Goal: Task Accomplishment & Management: Use online tool/utility

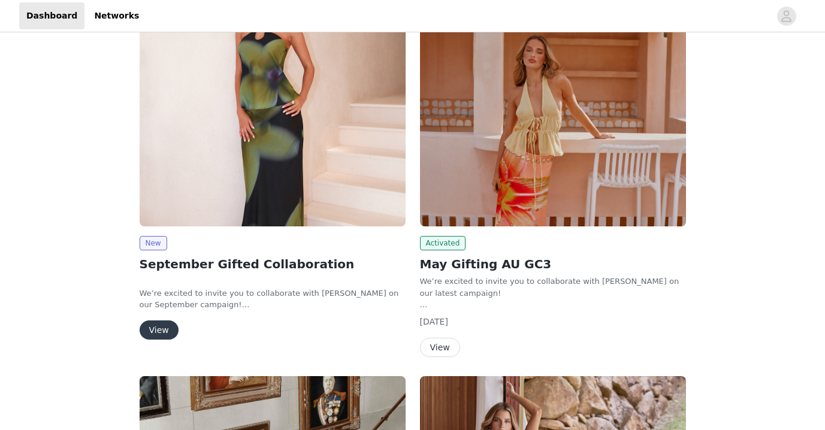
scroll to position [106, 0]
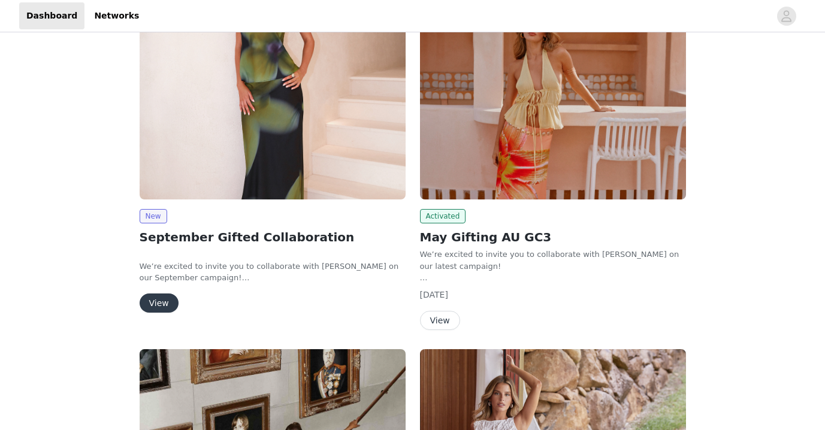
click at [160, 308] on button "View" at bounding box center [159, 302] width 39 height 19
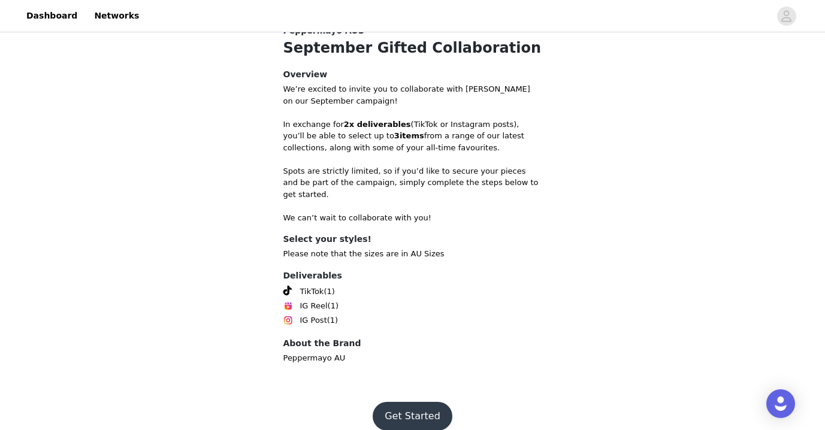
scroll to position [407, 0]
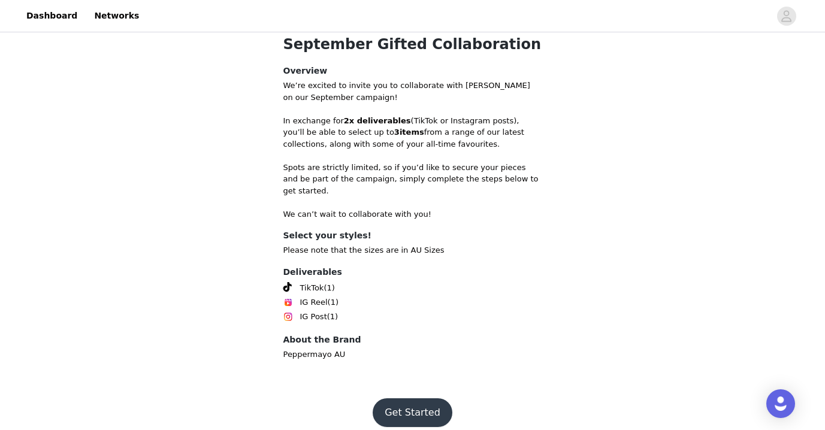
click at [405, 404] on button "Get Started" at bounding box center [412, 412] width 80 height 29
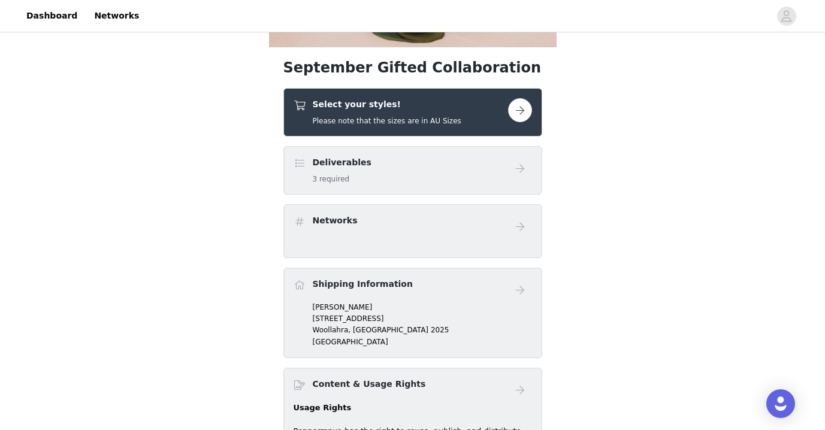
scroll to position [332, 0]
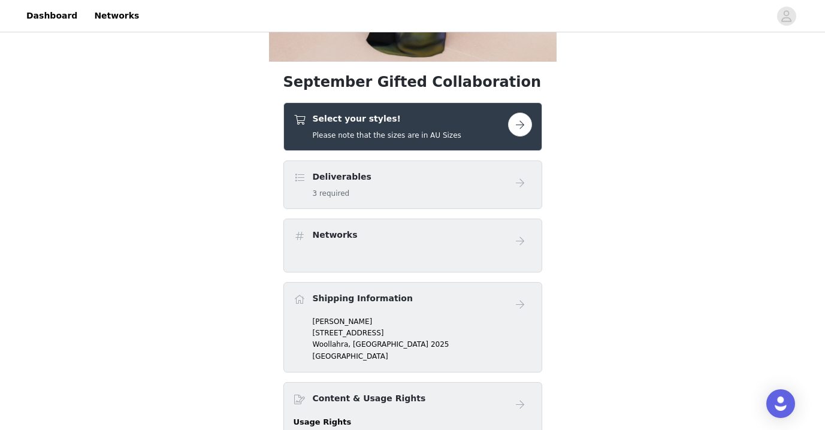
click at [523, 129] on button "button" at bounding box center [520, 125] width 24 height 24
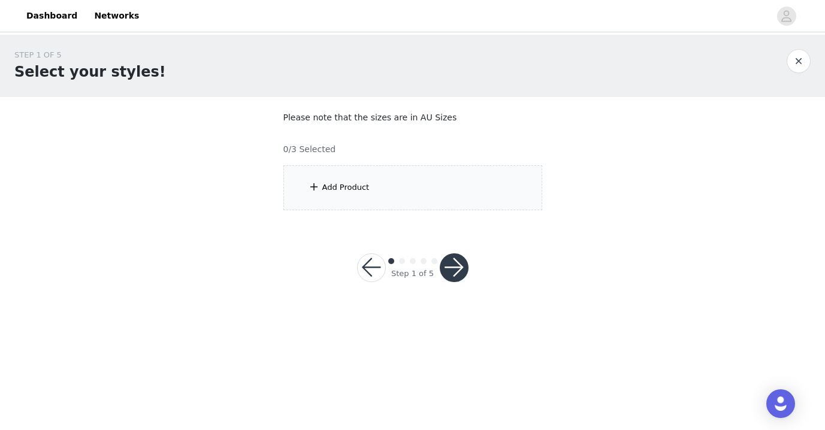
click at [405, 192] on div "Add Product" at bounding box center [412, 187] width 259 height 45
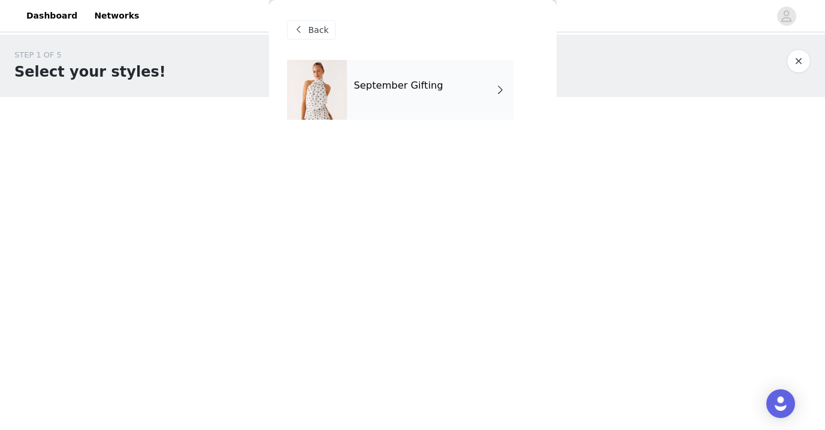
click at [494, 85] on span at bounding box center [500, 90] width 12 height 14
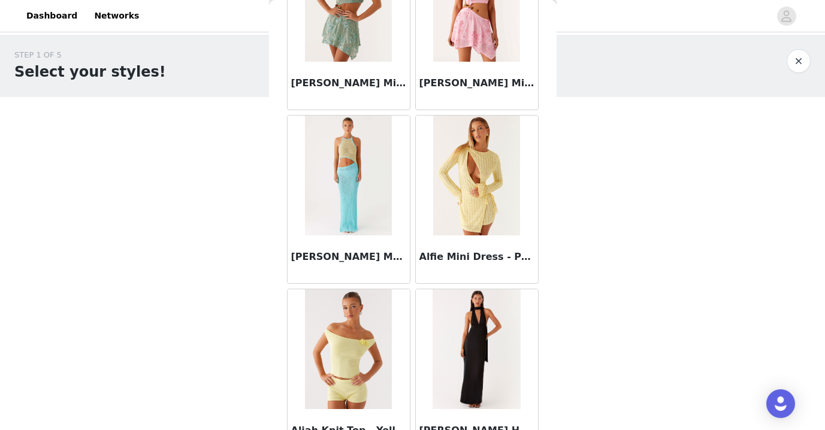
scroll to position [1402, 0]
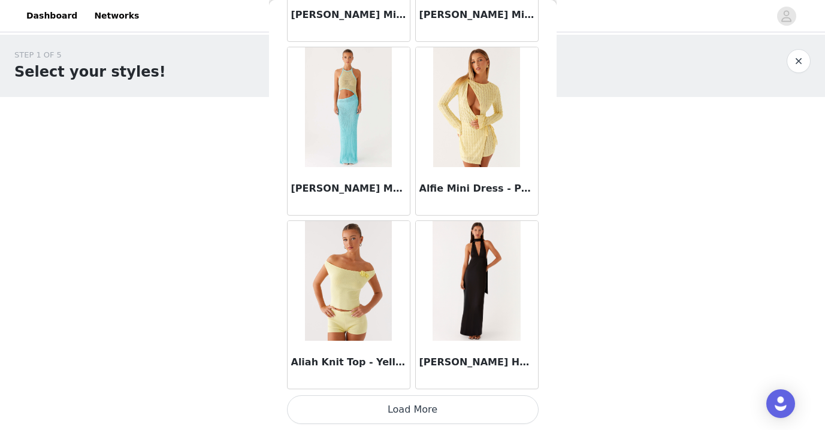
click at [420, 407] on button "Load More" at bounding box center [412, 409] width 251 height 29
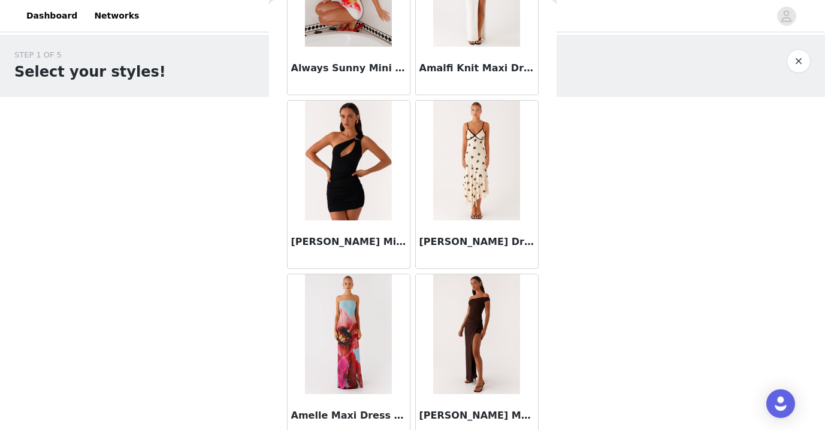
scroll to position [3139, 0]
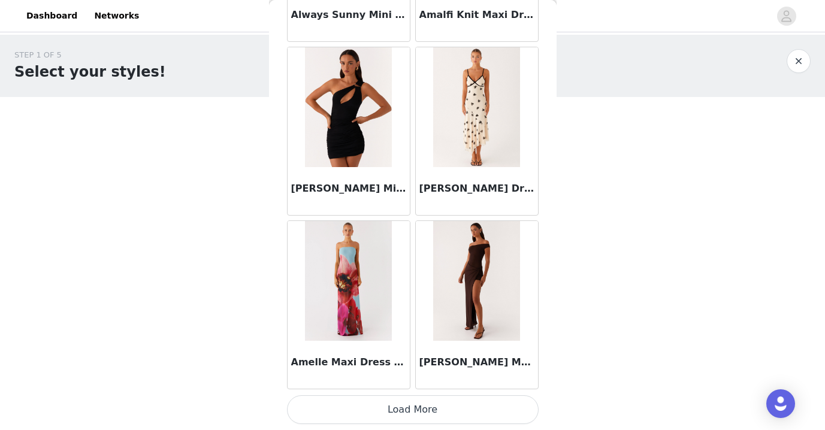
click at [419, 408] on button "Load More" at bounding box center [412, 409] width 251 height 29
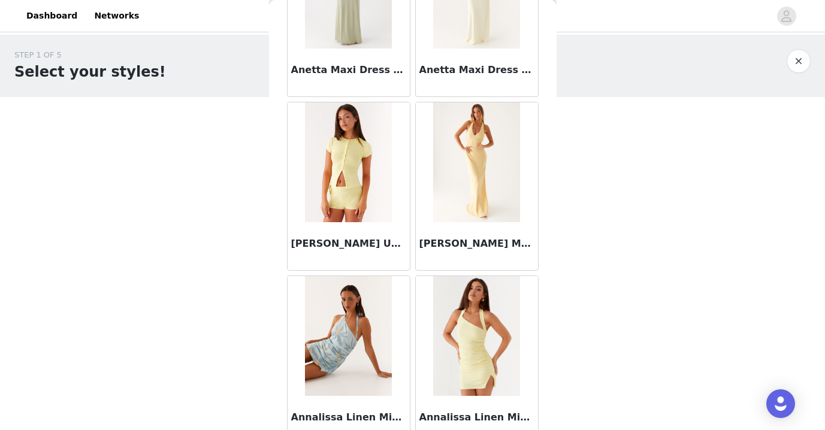
scroll to position [4875, 0]
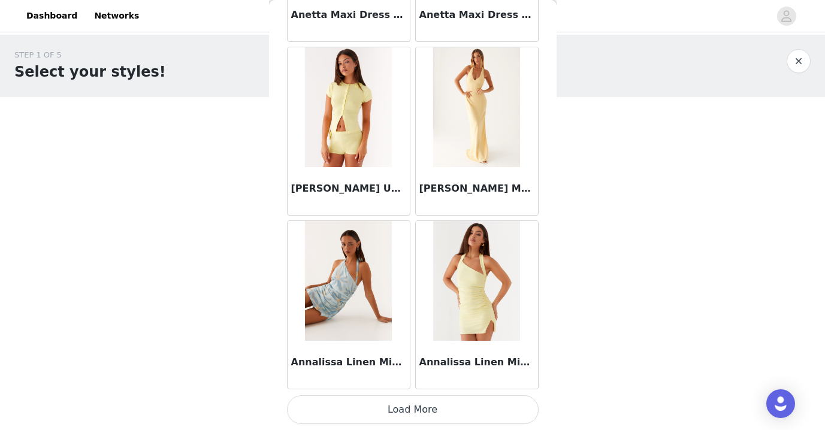
click at [399, 406] on button "Load More" at bounding box center [412, 409] width 251 height 29
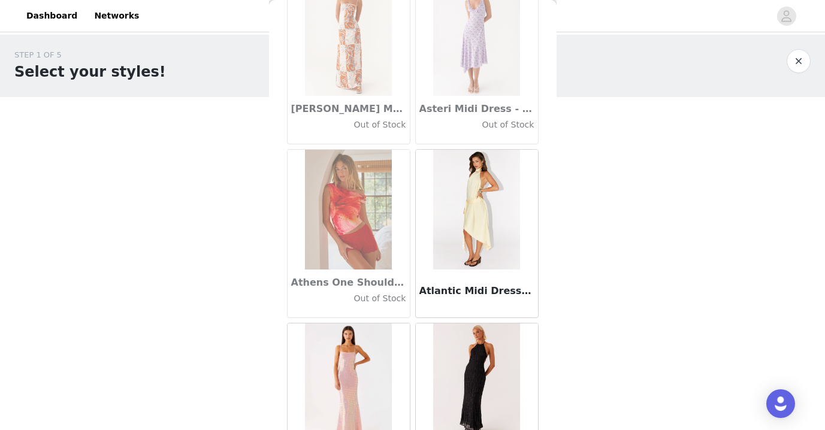
scroll to position [6612, 0]
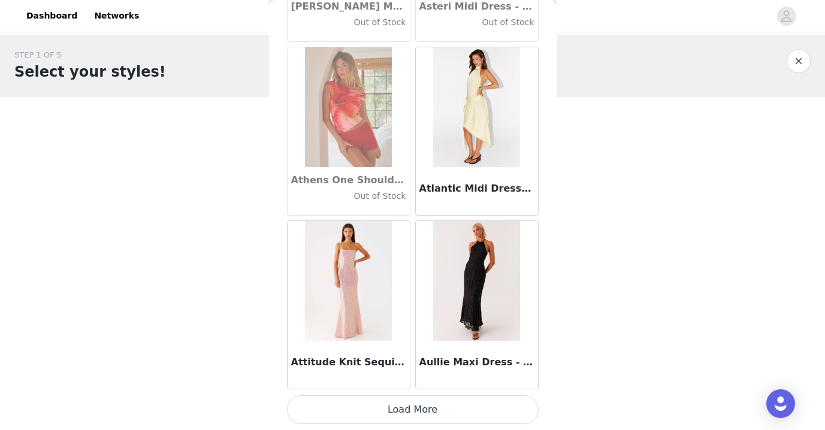
click at [416, 418] on button "Load More" at bounding box center [412, 409] width 251 height 29
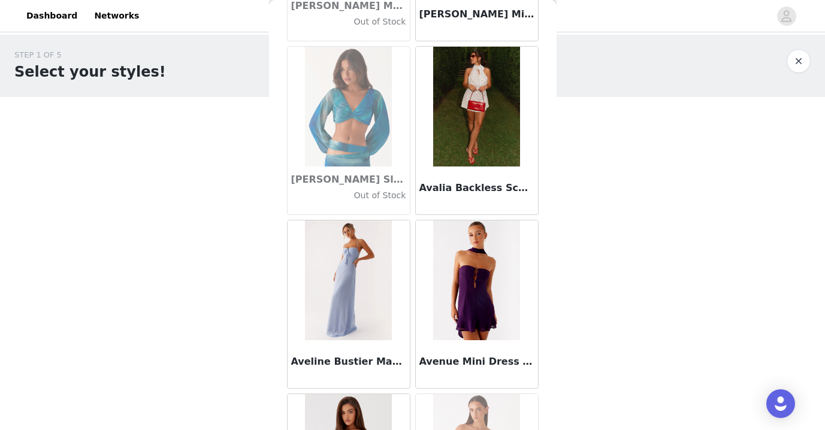
scroll to position [7632, 0]
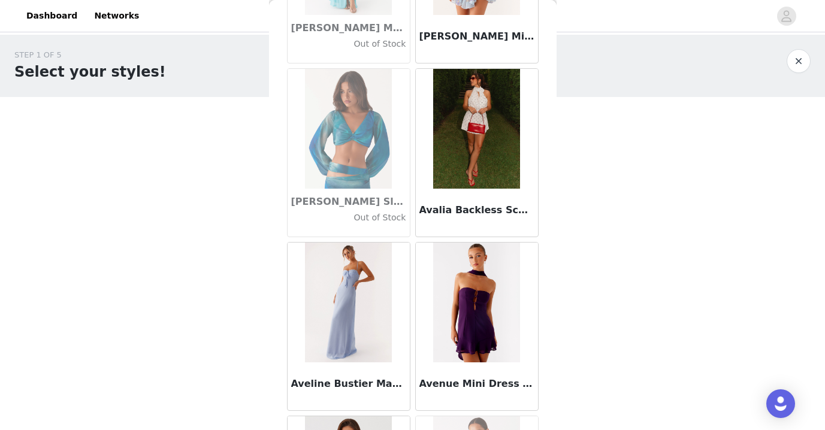
click at [486, 126] on img at bounding box center [476, 129] width 87 height 120
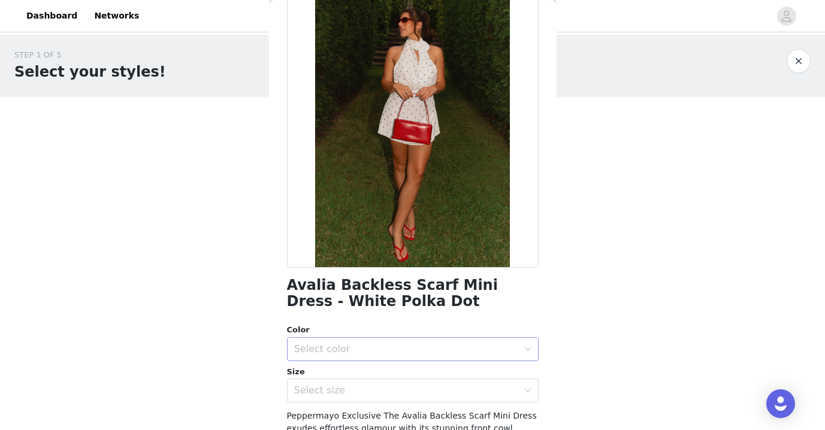
scroll to position [0, 0]
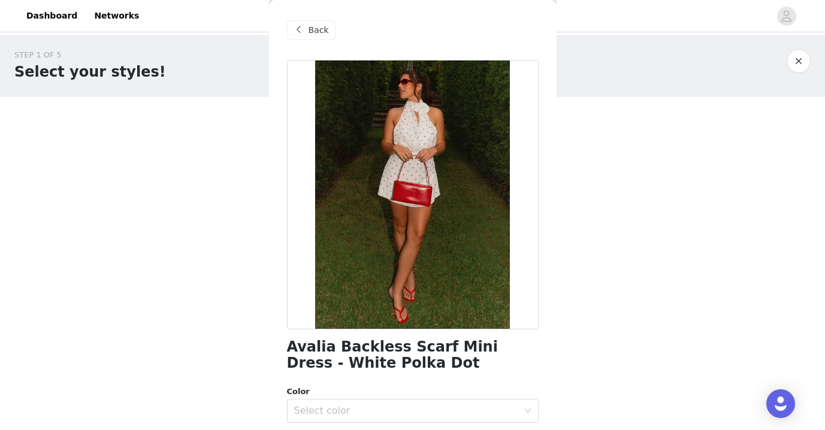
click at [316, 27] on span "Back" at bounding box center [318, 30] width 20 height 13
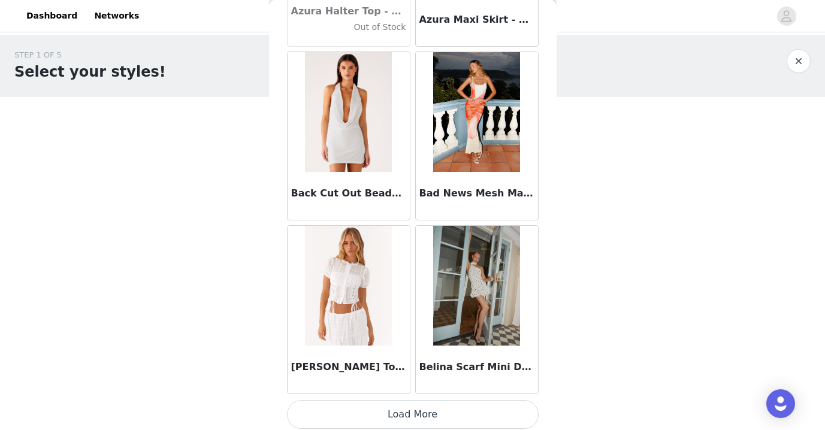
scroll to position [8348, 0]
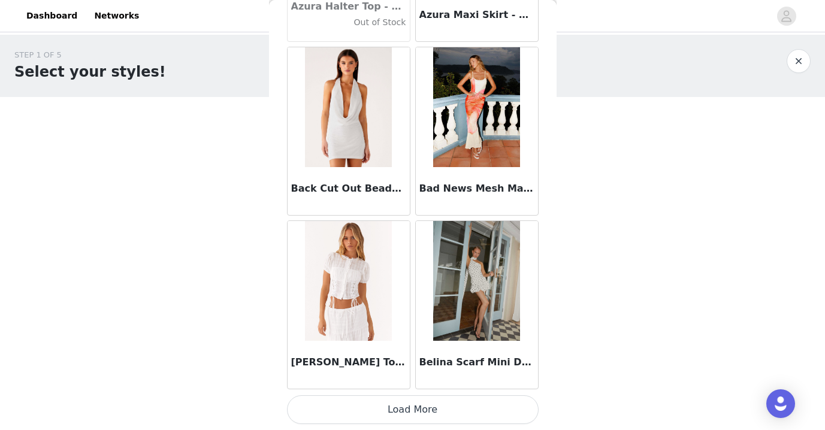
click at [363, 308] on img at bounding box center [348, 281] width 87 height 120
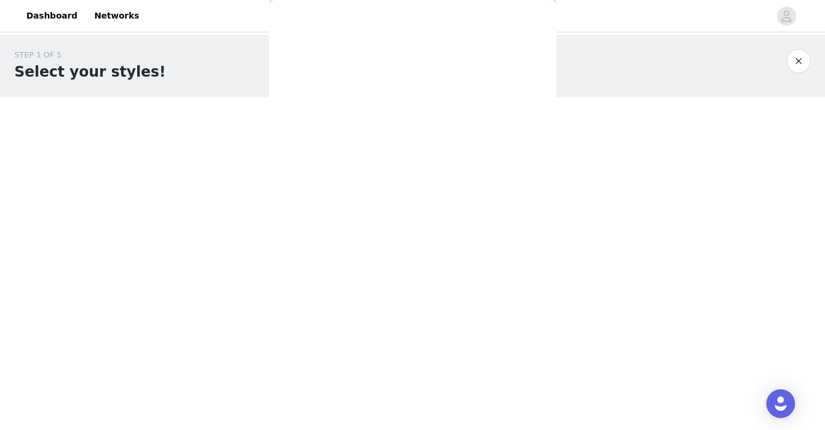
scroll to position [0, 0]
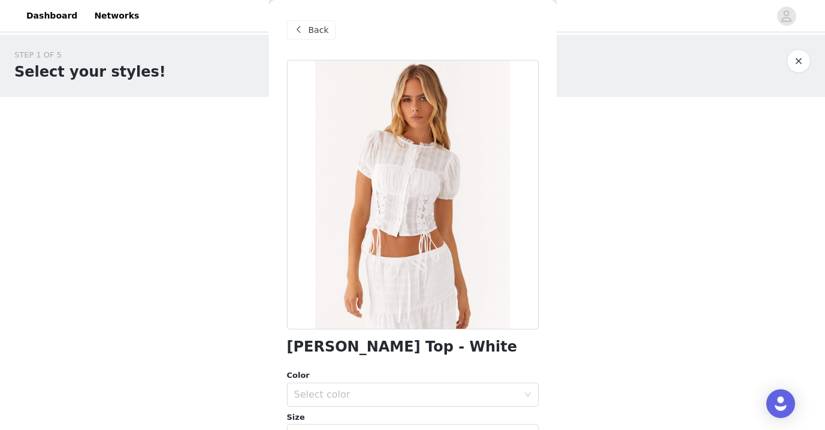
click at [326, 27] on span "Back" at bounding box center [318, 30] width 20 height 13
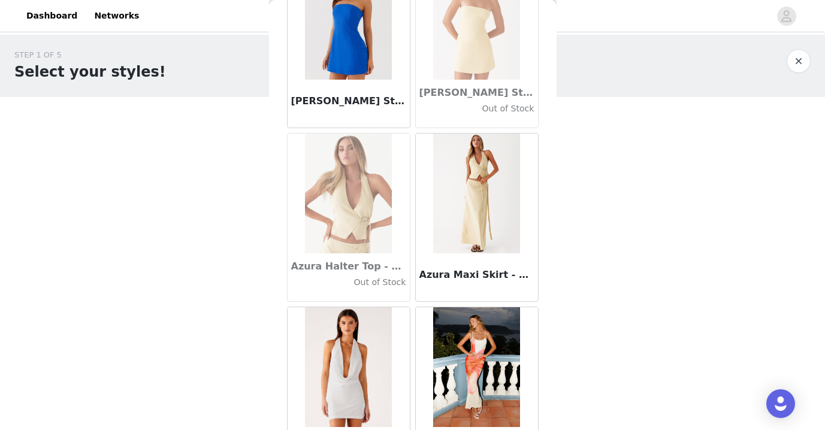
scroll to position [8348, 0]
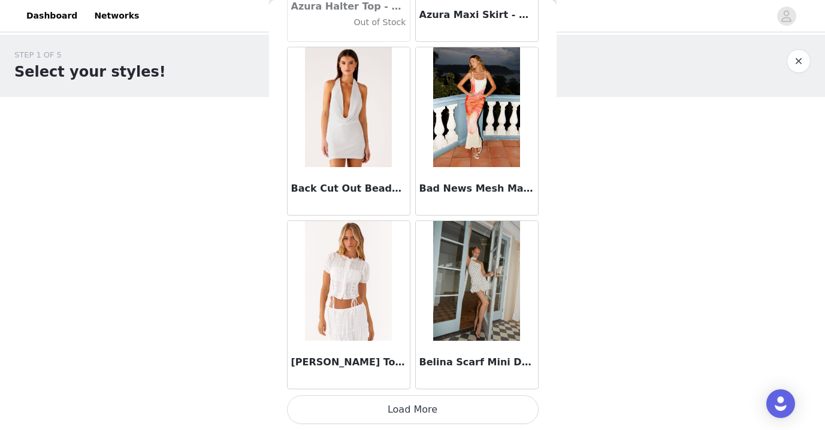
click at [408, 411] on button "Load More" at bounding box center [412, 409] width 251 height 29
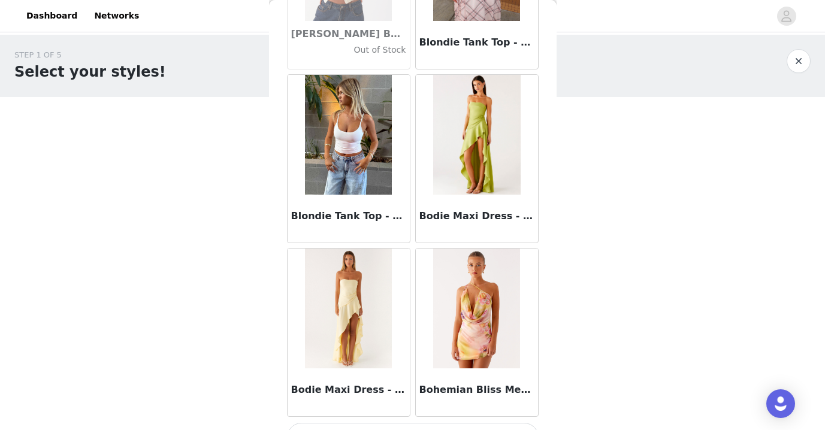
scroll to position [10085, 0]
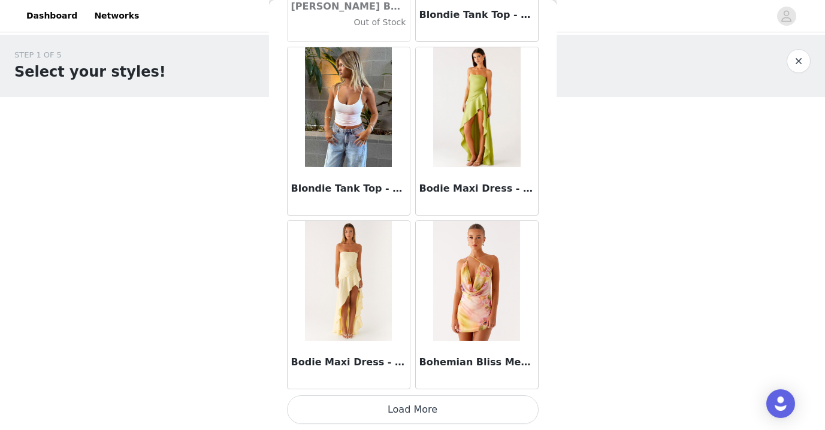
click at [420, 410] on button "Load More" at bounding box center [412, 409] width 251 height 29
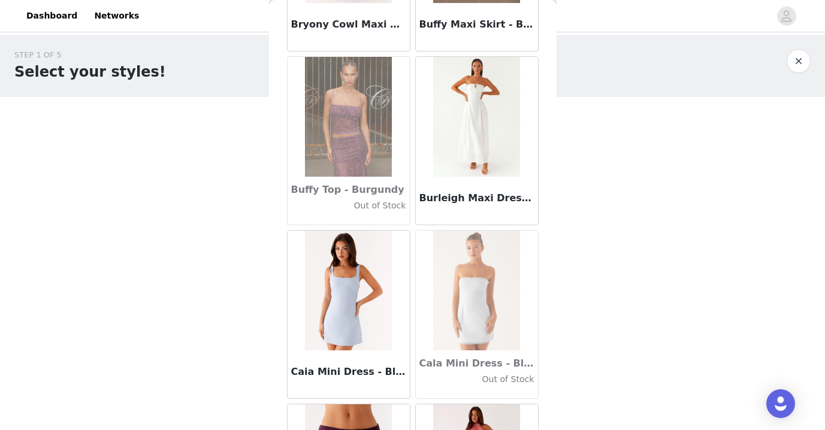
scroll to position [11821, 0]
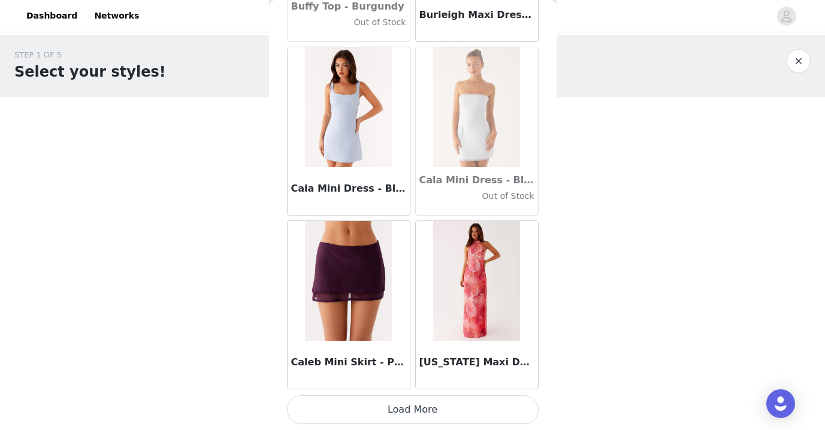
click at [422, 408] on button "Load More" at bounding box center [412, 409] width 251 height 29
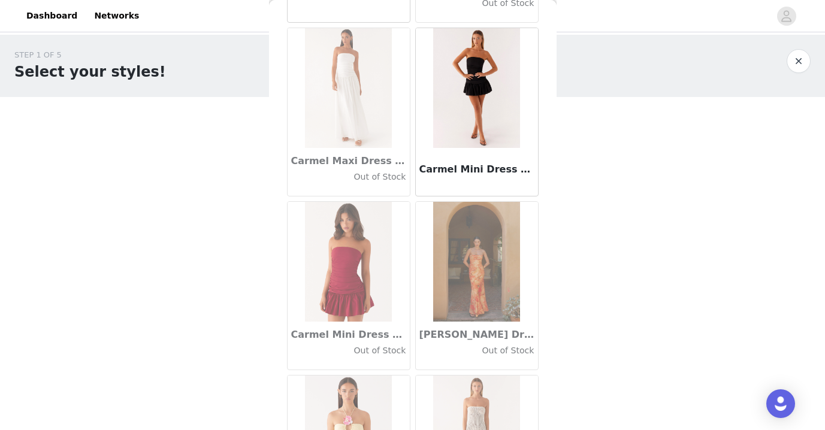
scroll to position [13558, 0]
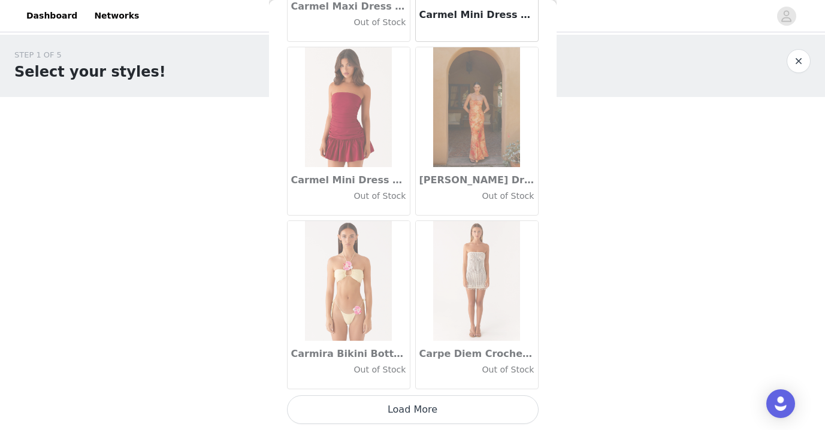
click at [410, 413] on button "Load More" at bounding box center [412, 409] width 251 height 29
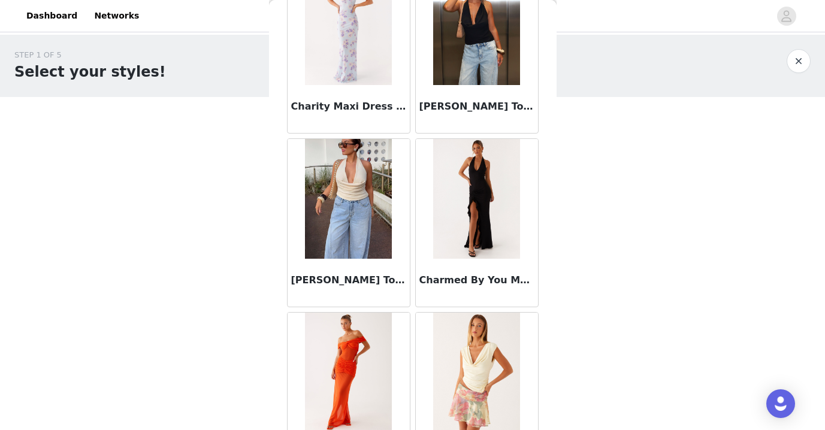
scroll to position [15294, 0]
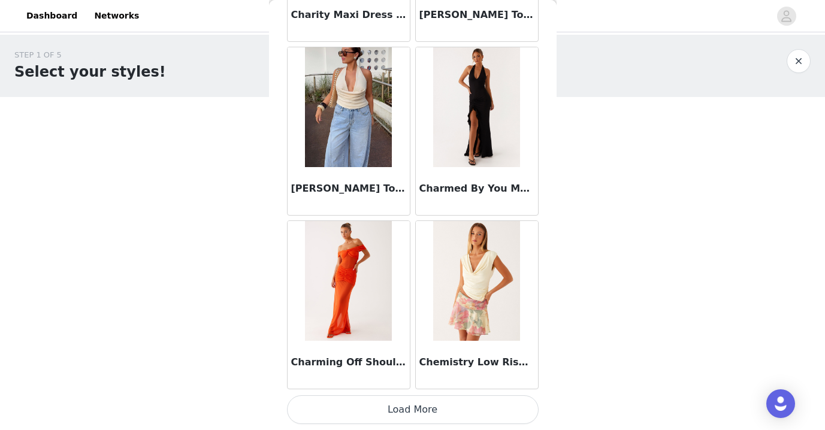
click at [419, 408] on button "Load More" at bounding box center [412, 409] width 251 height 29
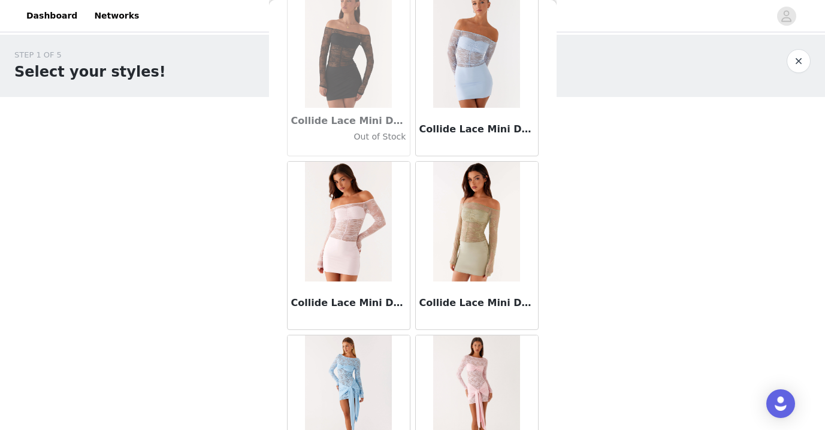
scroll to position [17031, 0]
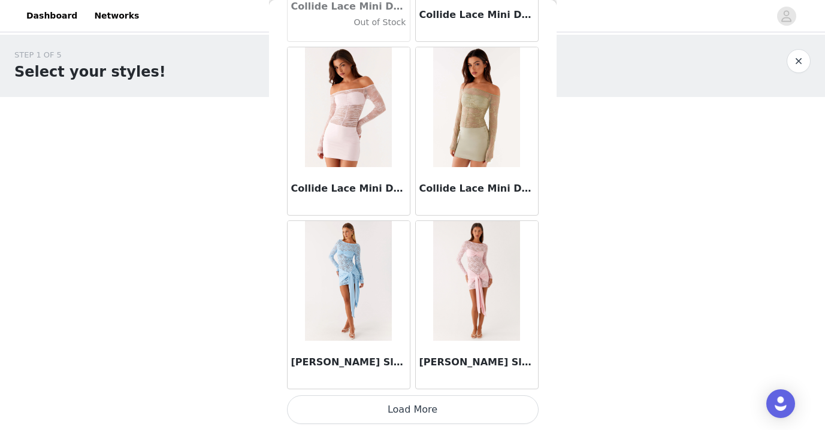
click at [411, 410] on button "Load More" at bounding box center [412, 409] width 251 height 29
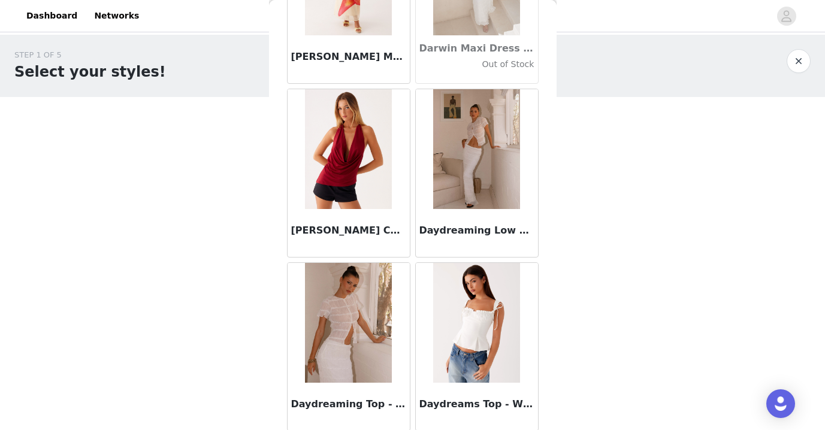
scroll to position [18767, 0]
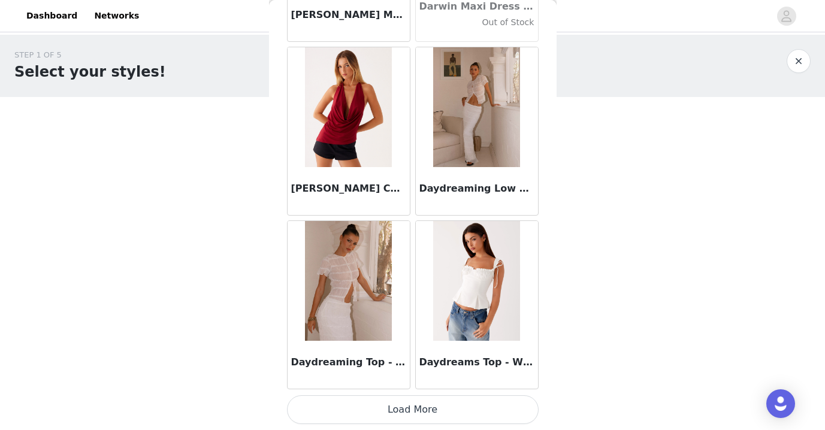
click at [416, 408] on button "Load More" at bounding box center [412, 409] width 251 height 29
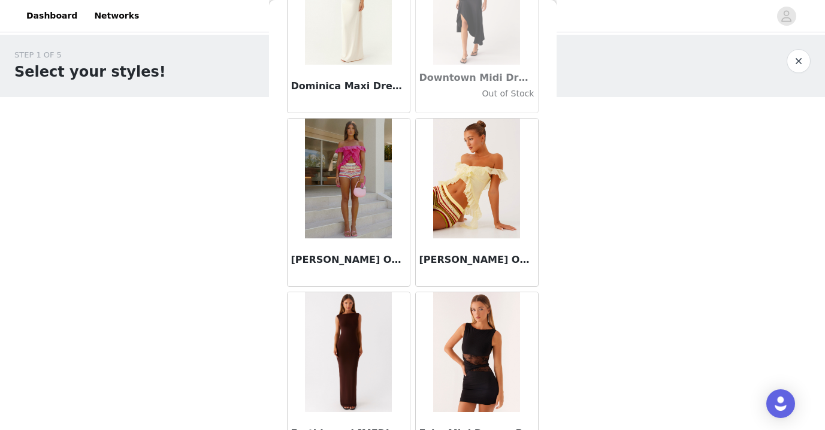
scroll to position [20504, 0]
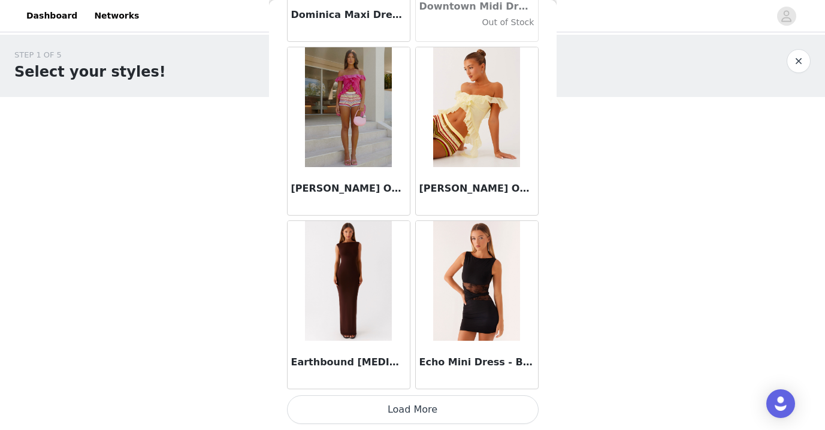
click at [405, 408] on button "Load More" at bounding box center [412, 409] width 251 height 29
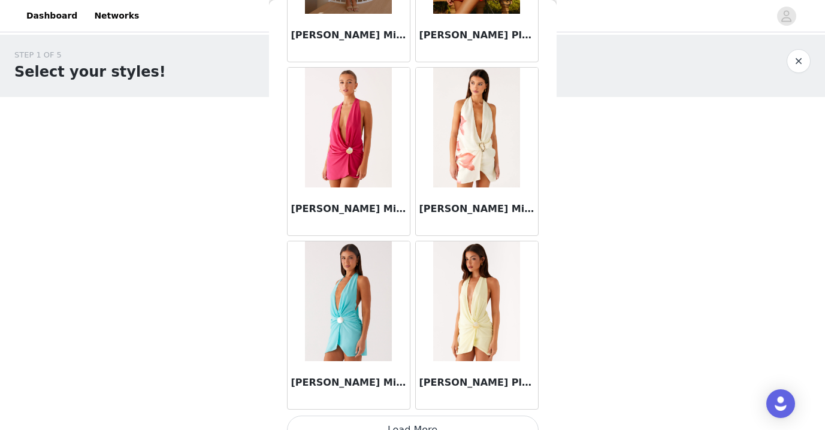
scroll to position [22240, 0]
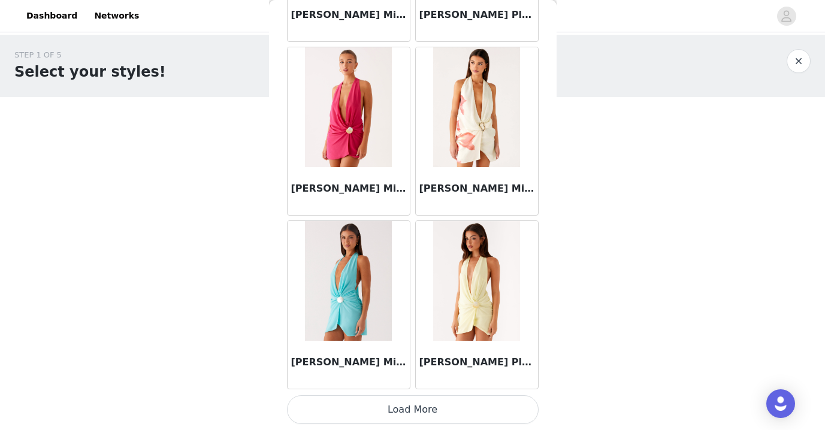
click at [407, 418] on button "Load More" at bounding box center [412, 409] width 251 height 29
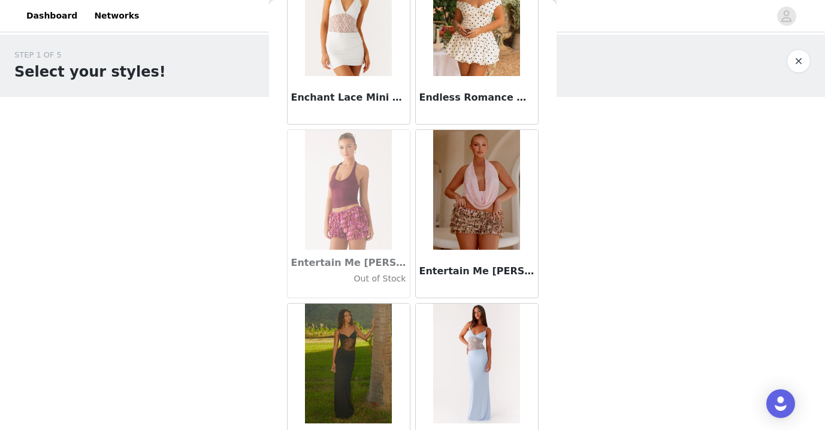
scroll to position [23977, 0]
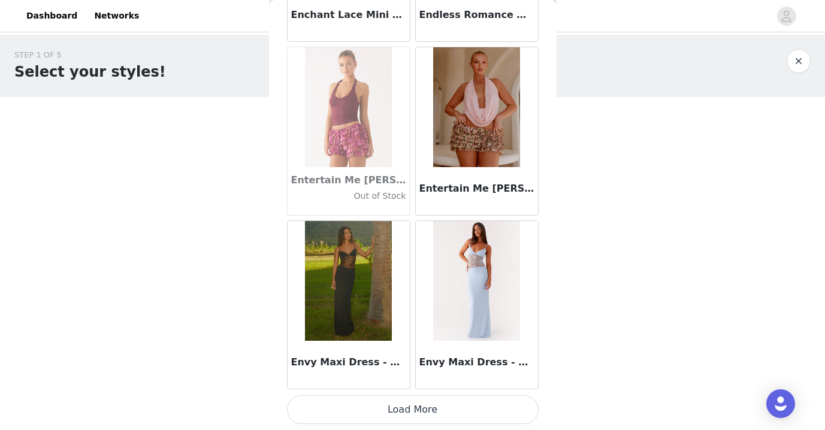
click at [416, 405] on button "Load More" at bounding box center [412, 409] width 251 height 29
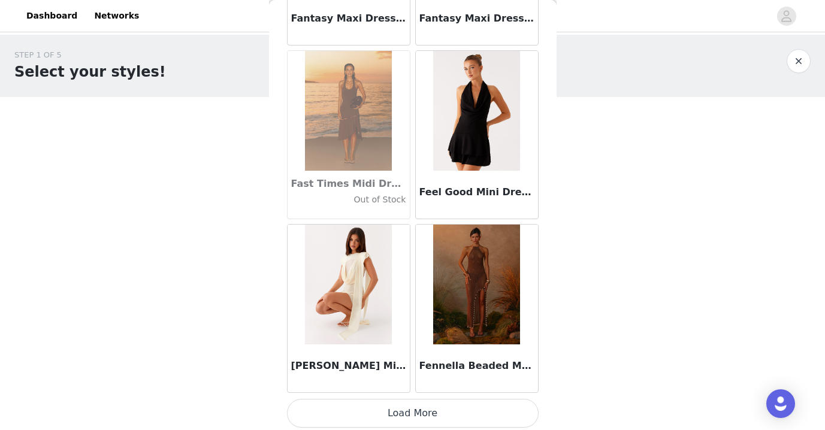
scroll to position [25713, 0]
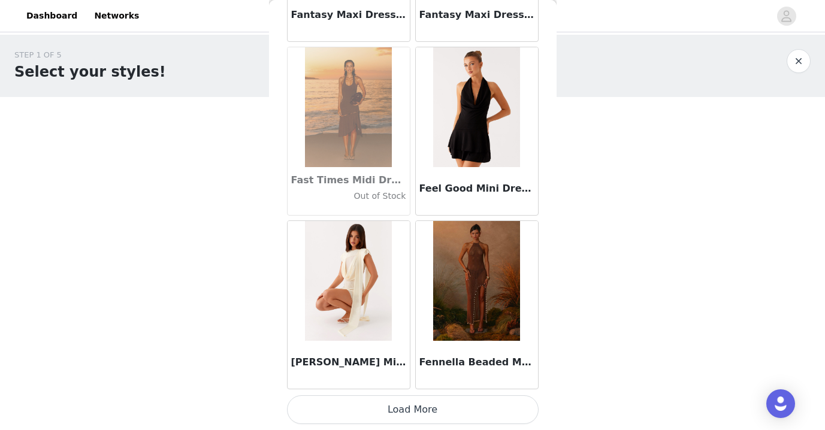
click at [413, 405] on button "Load More" at bounding box center [412, 409] width 251 height 29
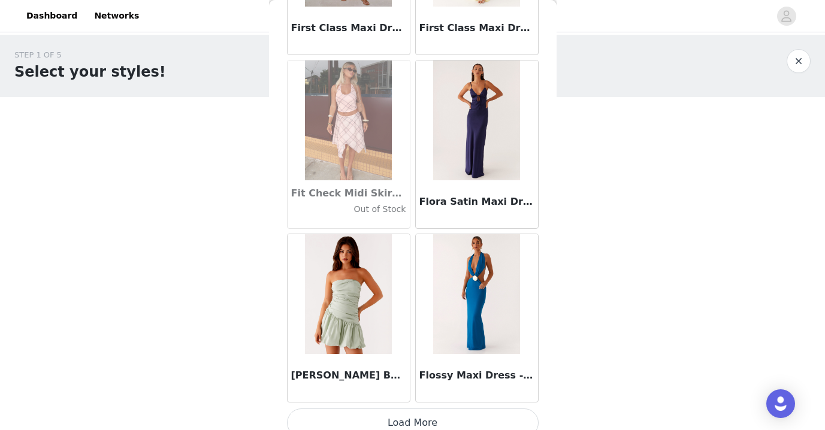
scroll to position [27450, 0]
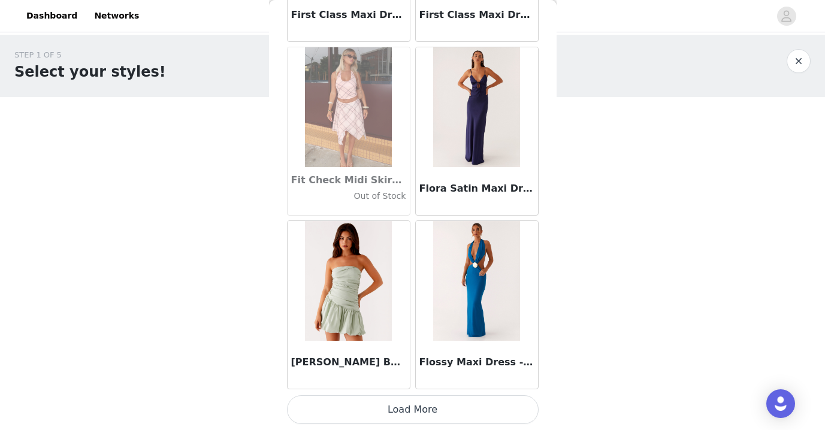
click at [413, 408] on button "Load More" at bounding box center [412, 409] width 251 height 29
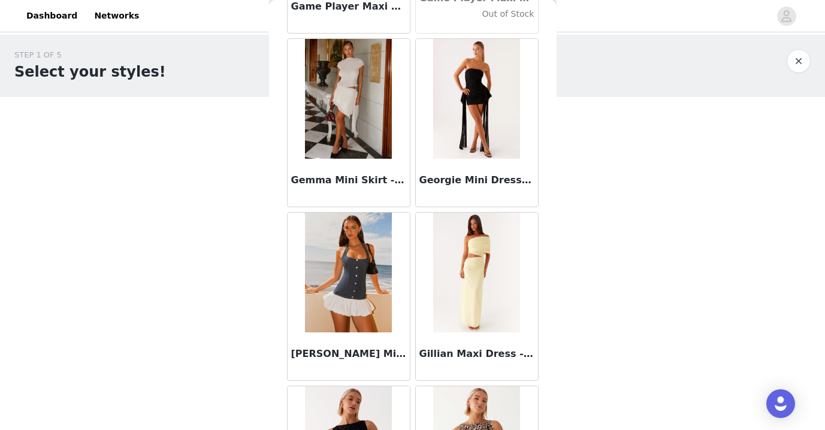
scroll to position [28817, 0]
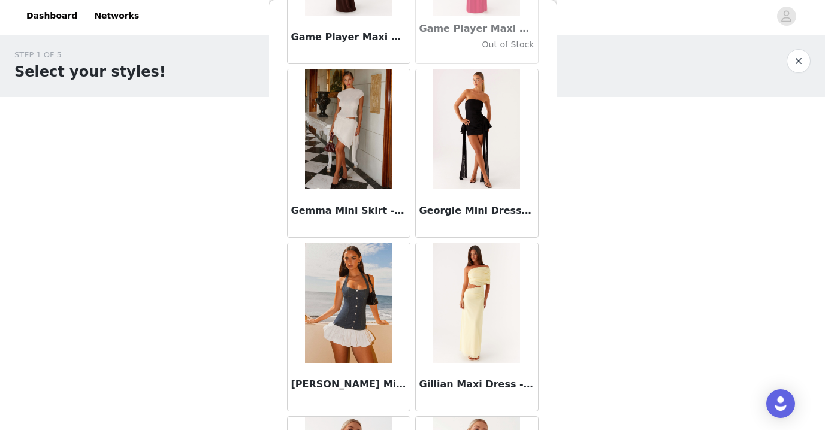
click at [362, 160] on img at bounding box center [348, 129] width 87 height 120
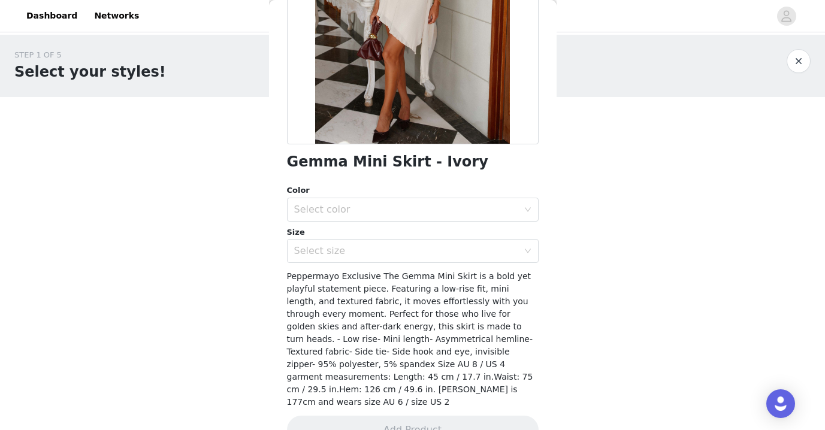
scroll to position [190, 0]
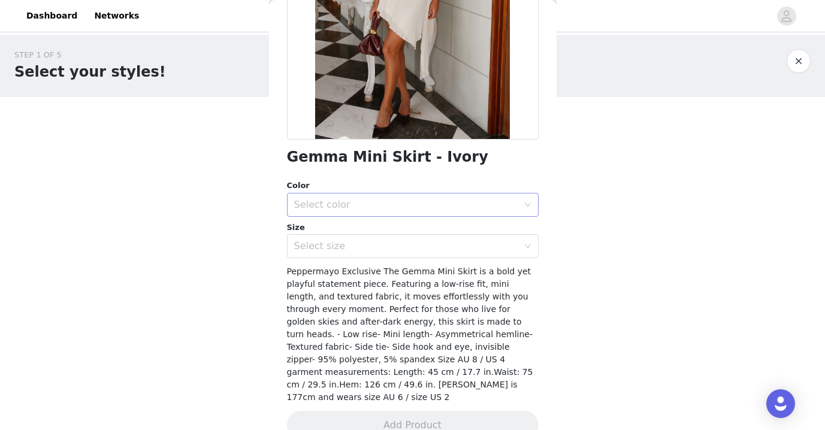
click at [389, 200] on div "Select color" at bounding box center [406, 205] width 224 height 12
click at [381, 225] on li "Ivory" at bounding box center [412, 231] width 251 height 19
click at [375, 249] on div "Select size" at bounding box center [406, 246] width 224 height 12
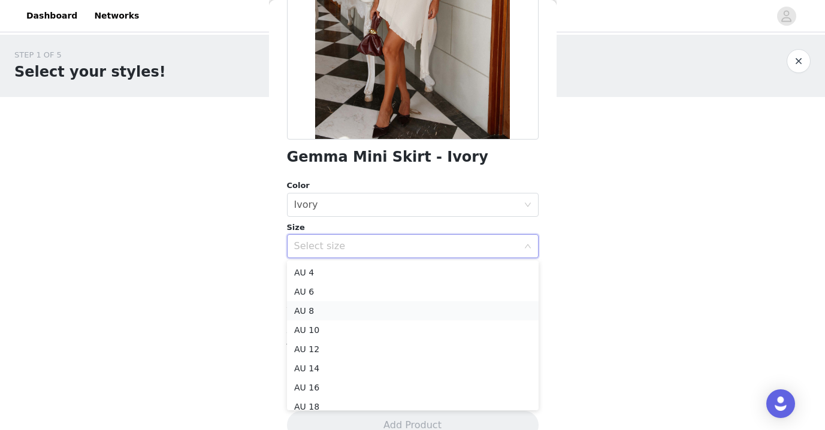
click at [334, 311] on li "AU 8" at bounding box center [412, 310] width 251 height 19
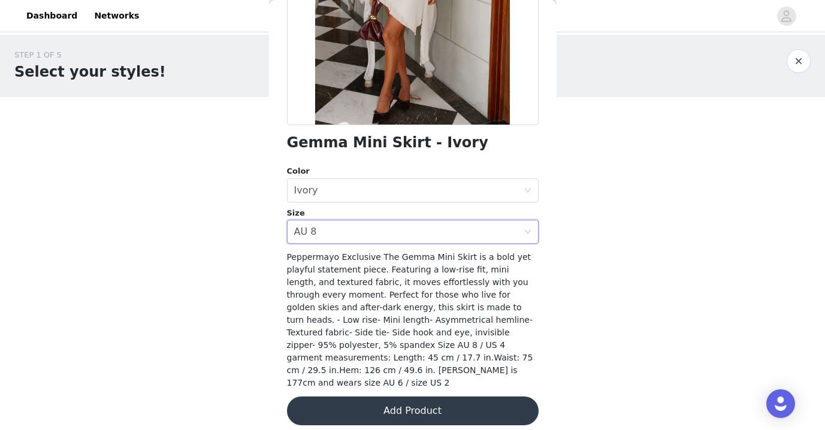
scroll to position [204, 0]
click at [444, 233] on div "Select size AU 8" at bounding box center [408, 232] width 229 height 23
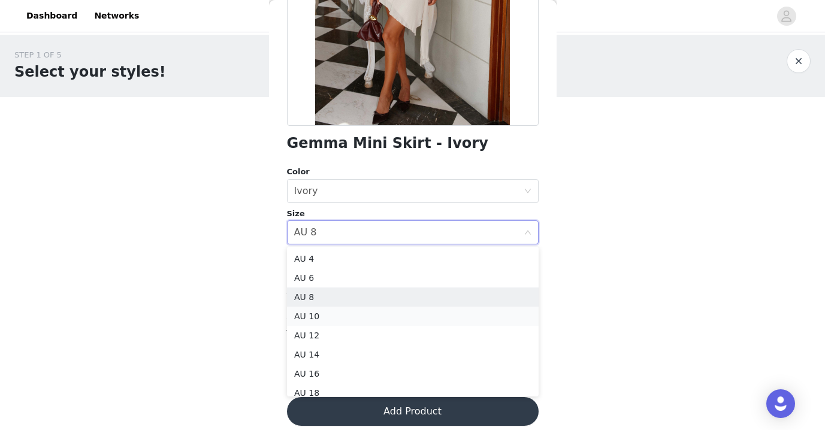
click at [389, 313] on li "AU 10" at bounding box center [412, 316] width 251 height 19
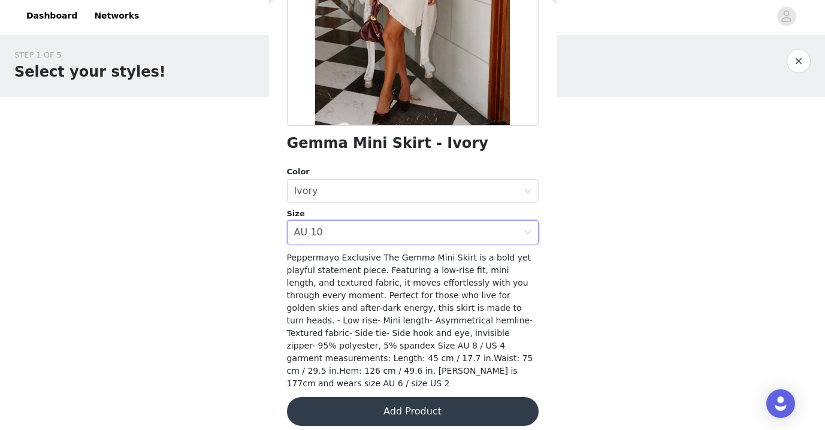
scroll to position [204, 0]
click at [423, 413] on button "Add Product" at bounding box center [412, 410] width 251 height 29
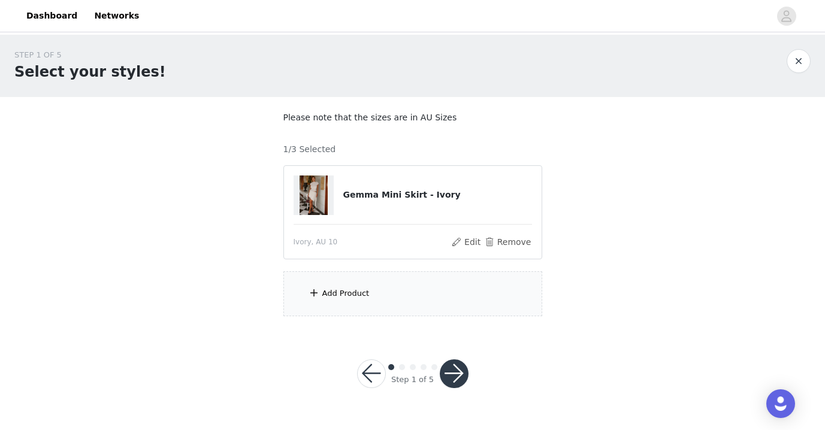
click at [407, 283] on div "Add Product" at bounding box center [412, 293] width 259 height 45
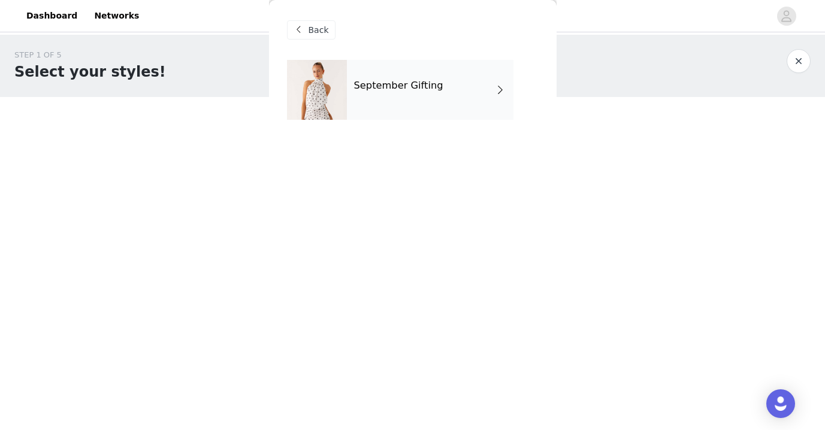
click at [468, 65] on div "September Gifting" at bounding box center [430, 90] width 166 height 60
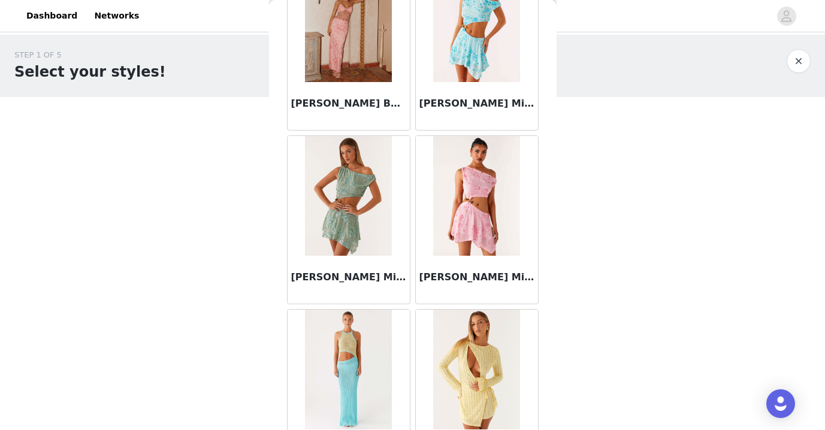
scroll to position [1402, 0]
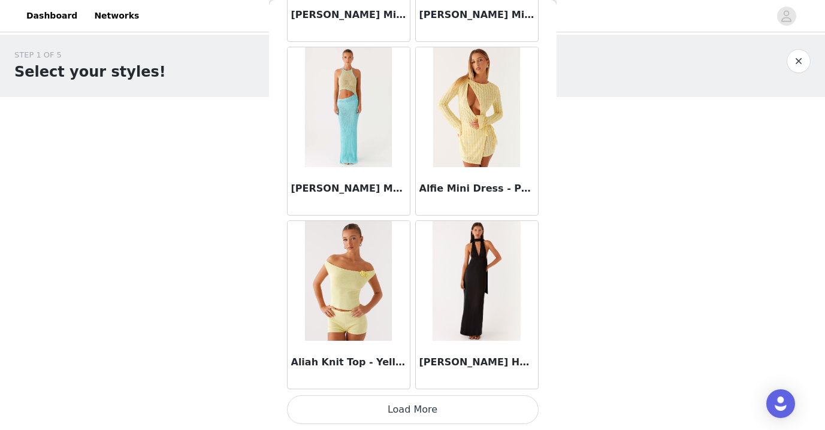
click at [400, 410] on button "Load More" at bounding box center [412, 409] width 251 height 29
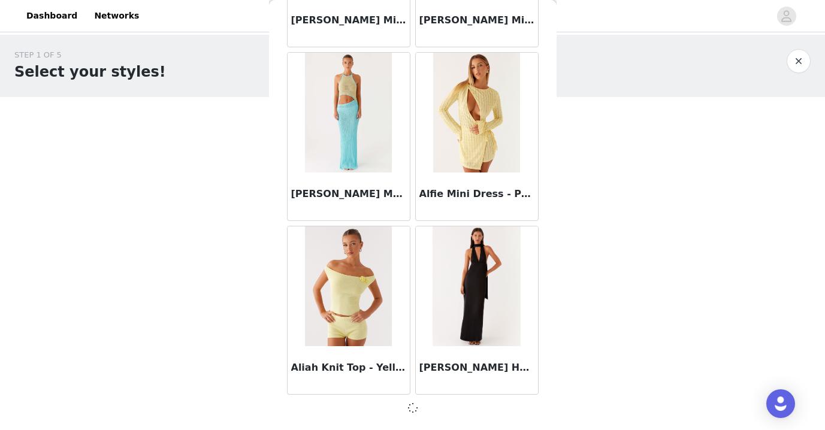
scroll to position [1397, 0]
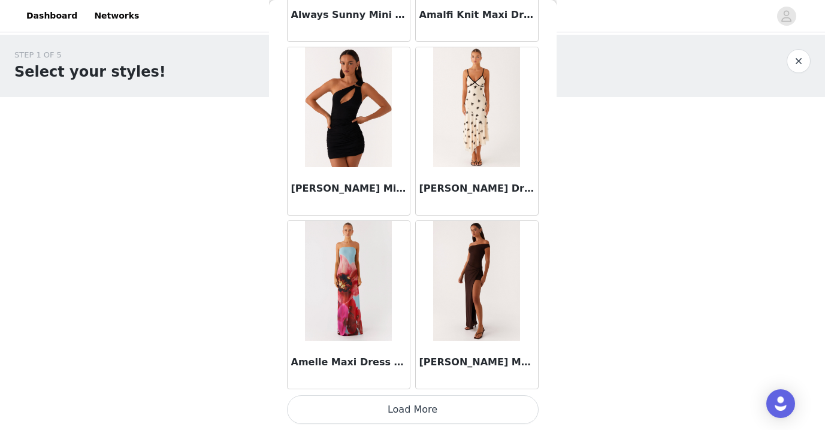
click at [417, 410] on button "Load More" at bounding box center [412, 409] width 251 height 29
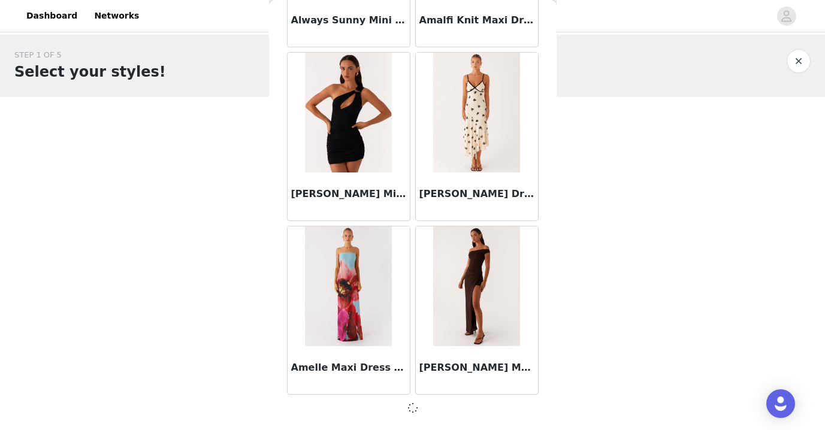
scroll to position [3133, 0]
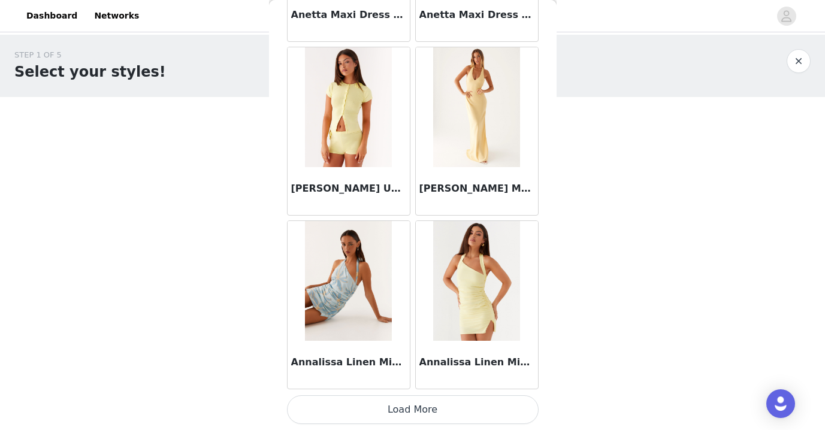
click at [407, 413] on button "Load More" at bounding box center [412, 409] width 251 height 29
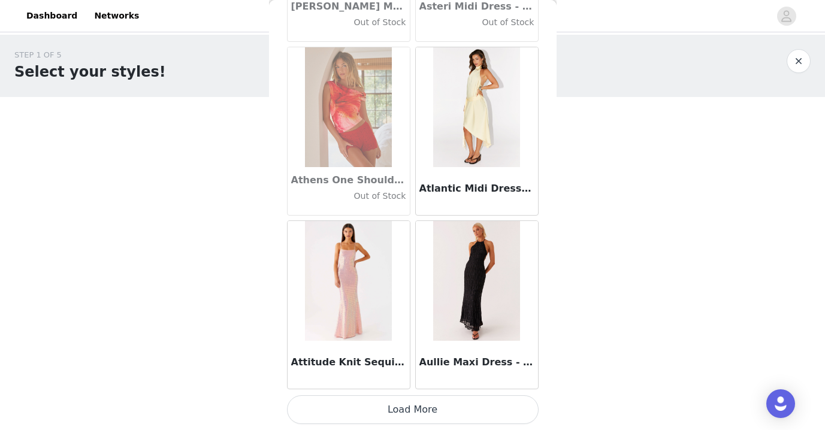
click at [412, 402] on button "Load More" at bounding box center [412, 409] width 251 height 29
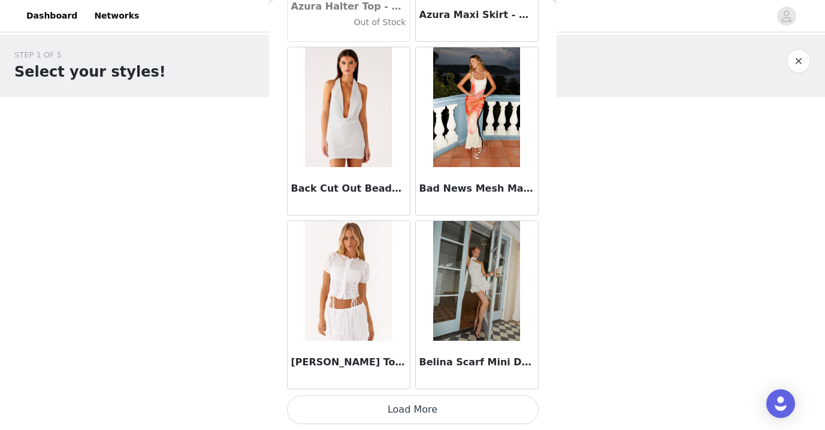
click at [415, 410] on button "Load More" at bounding box center [412, 409] width 251 height 29
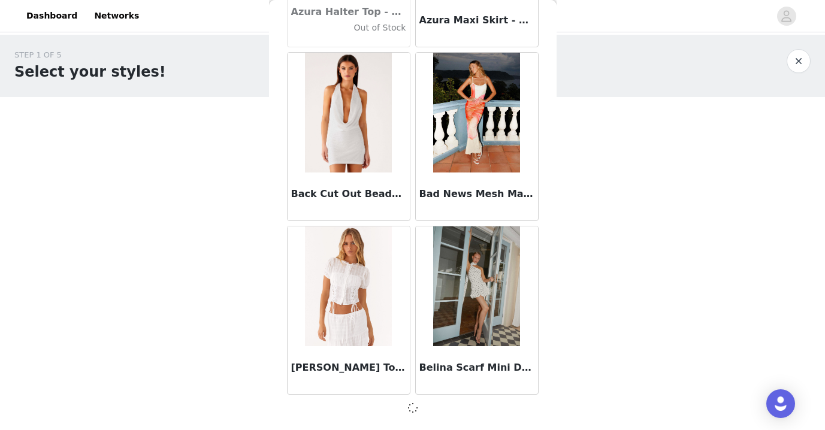
scroll to position [8343, 0]
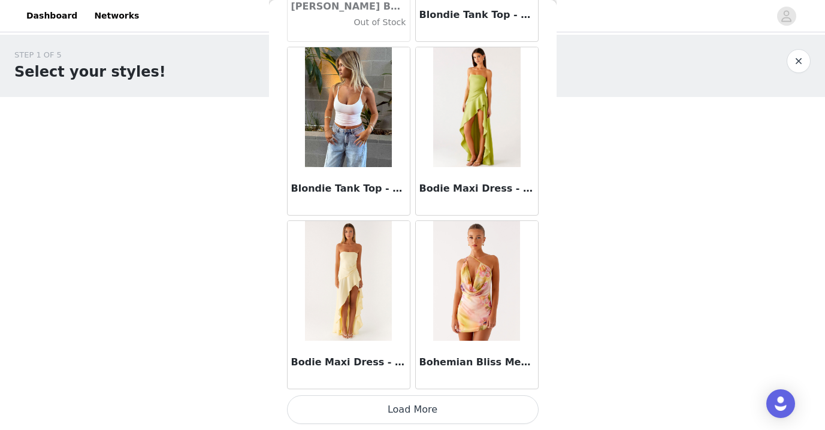
click at [420, 402] on button "Load More" at bounding box center [412, 409] width 251 height 29
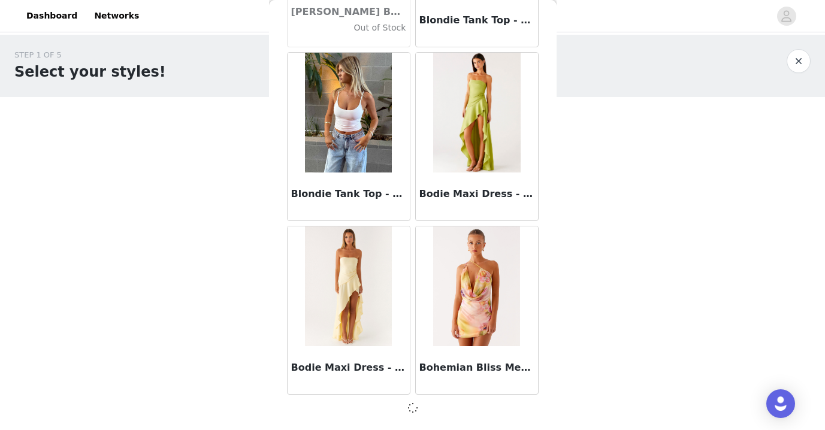
scroll to position [10079, 0]
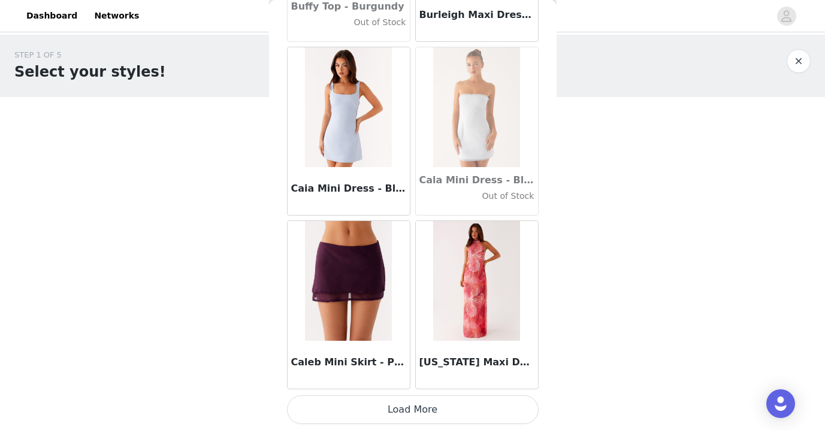
click at [410, 408] on button "Load More" at bounding box center [412, 409] width 251 height 29
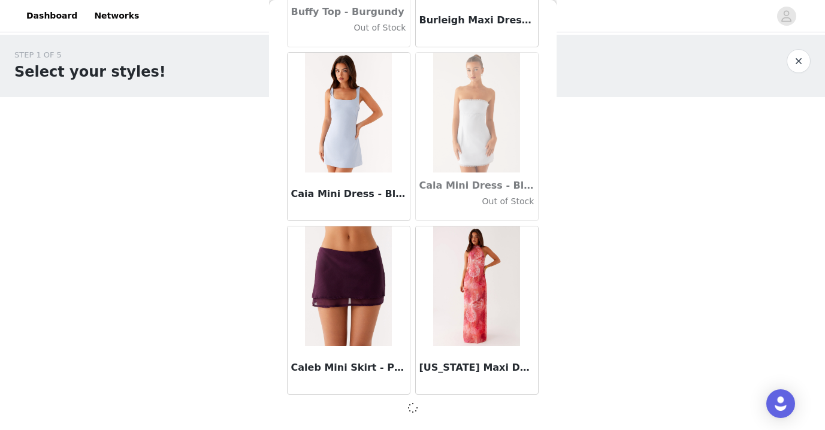
scroll to position [11816, 0]
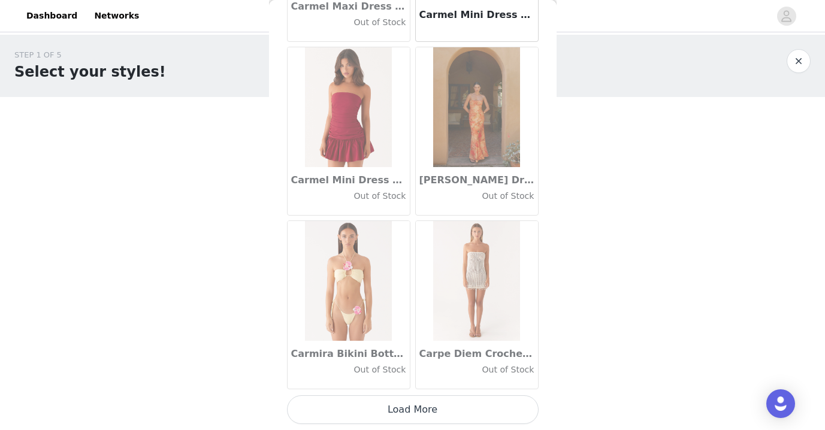
click at [413, 410] on button "Load More" at bounding box center [412, 409] width 251 height 29
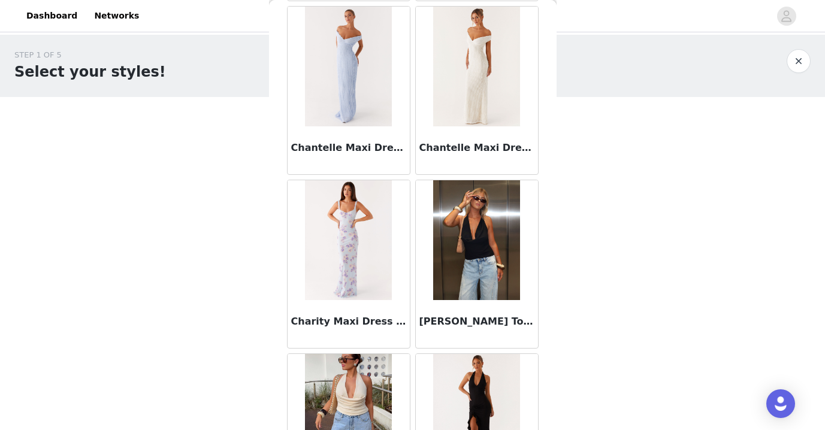
scroll to position [15294, 0]
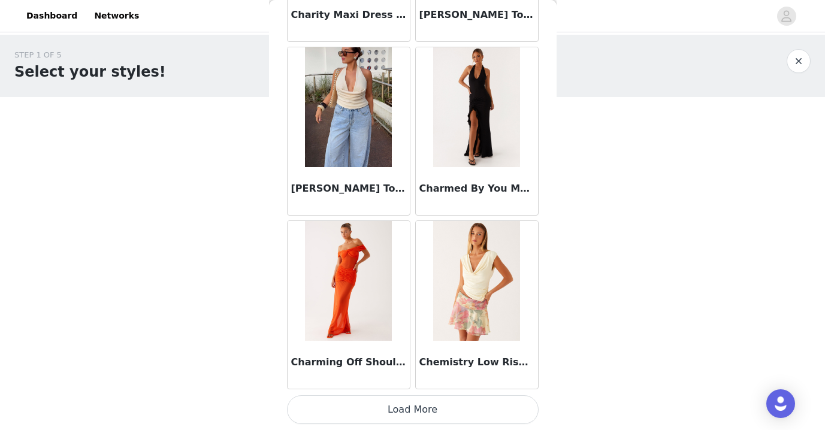
click at [407, 410] on button "Load More" at bounding box center [412, 409] width 251 height 29
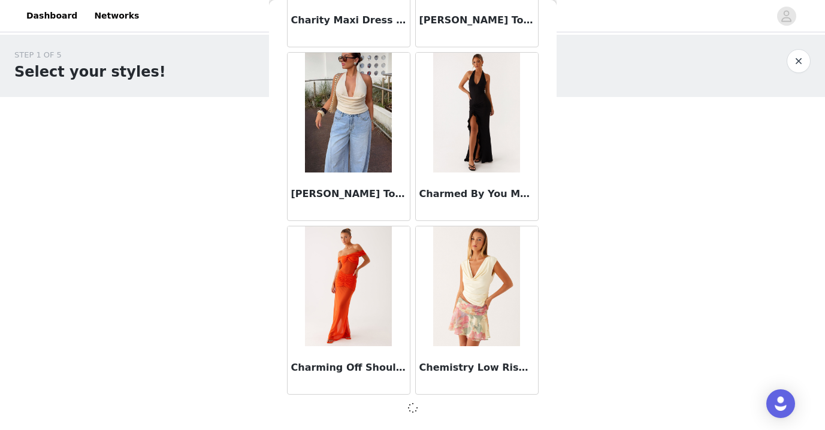
scroll to position [15289, 0]
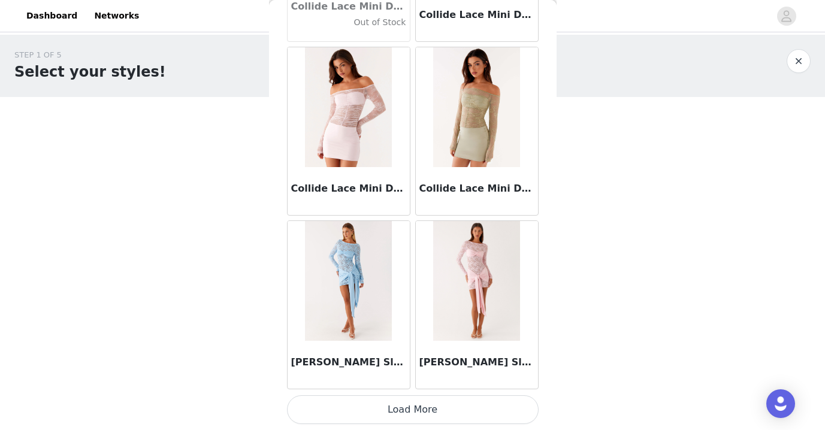
click at [411, 410] on button "Load More" at bounding box center [412, 409] width 251 height 29
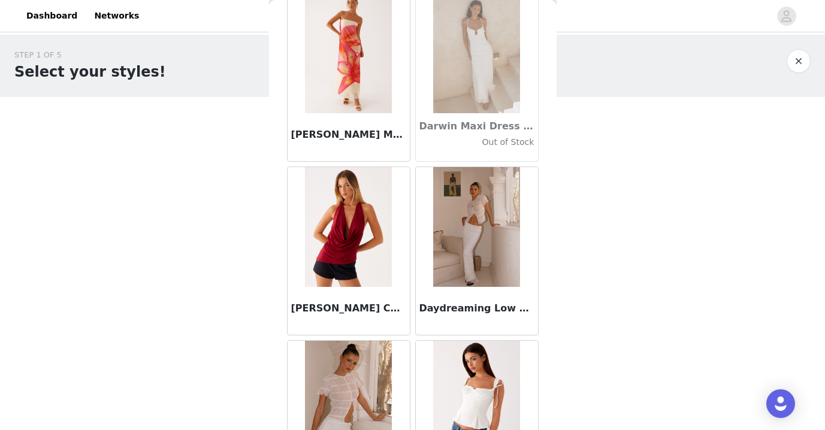
scroll to position [18767, 0]
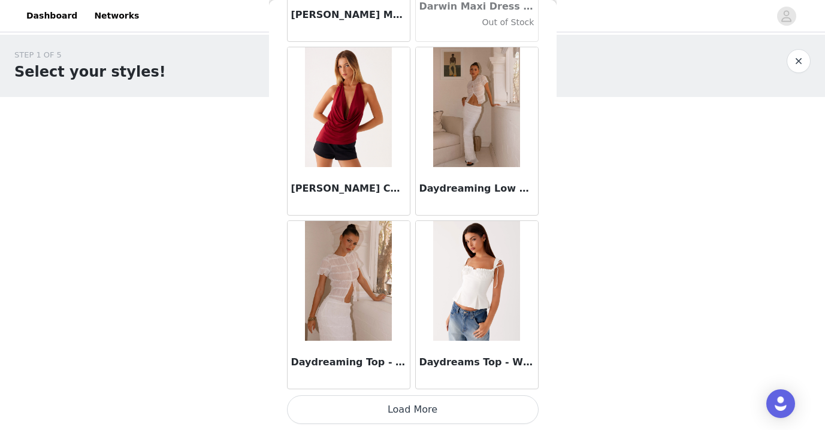
click at [413, 411] on button "Load More" at bounding box center [412, 409] width 251 height 29
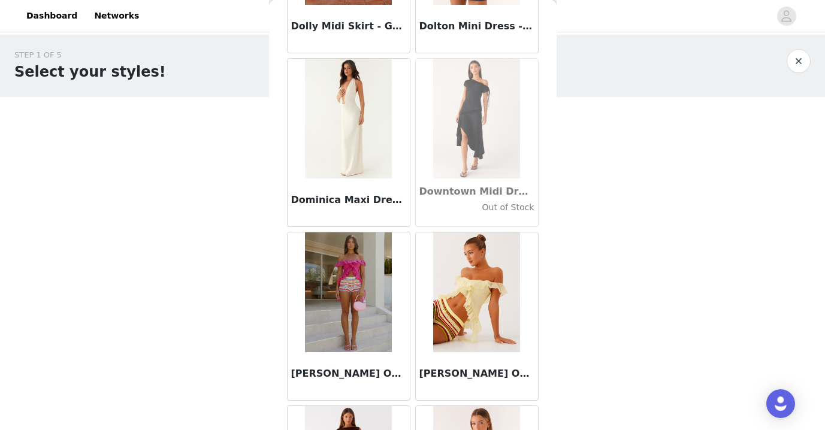
scroll to position [20504, 0]
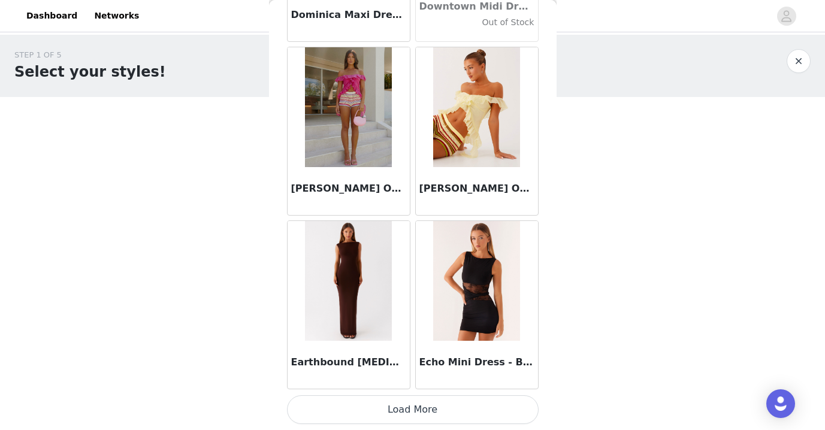
click at [403, 413] on button "Load More" at bounding box center [412, 409] width 251 height 29
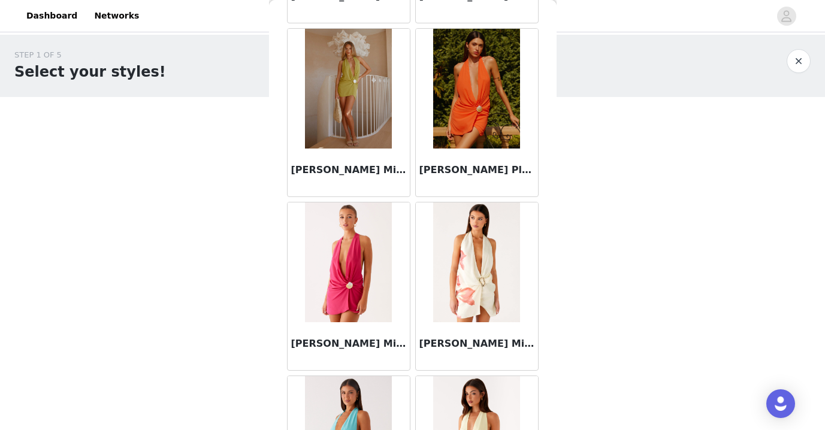
scroll to position [22240, 0]
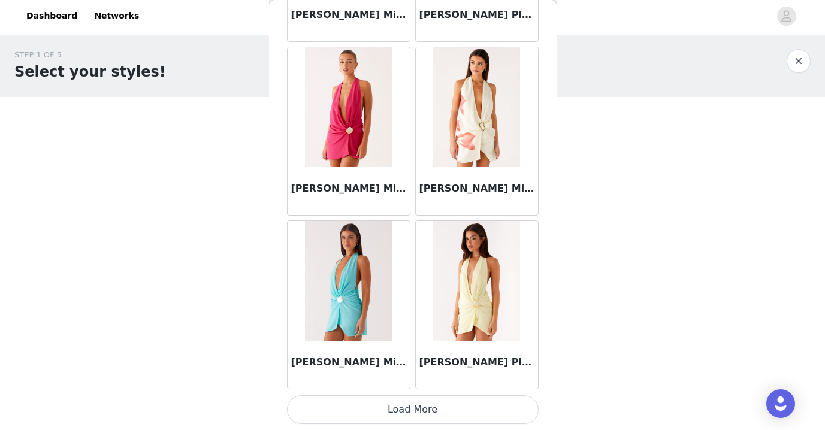
click at [411, 400] on button "Load More" at bounding box center [412, 409] width 251 height 29
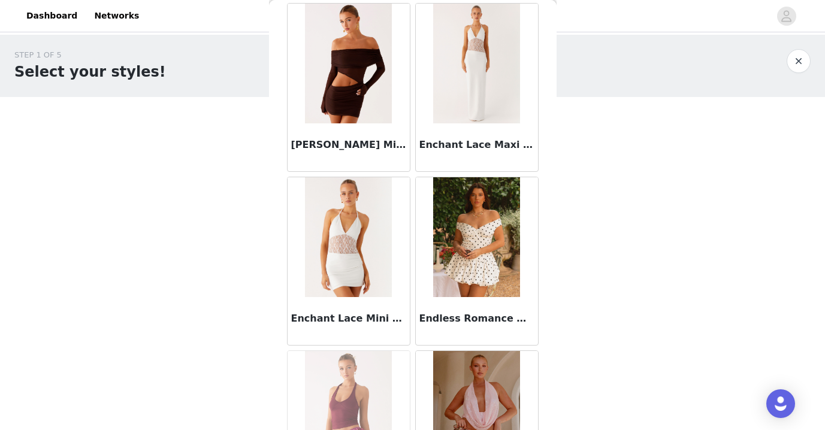
scroll to position [23977, 0]
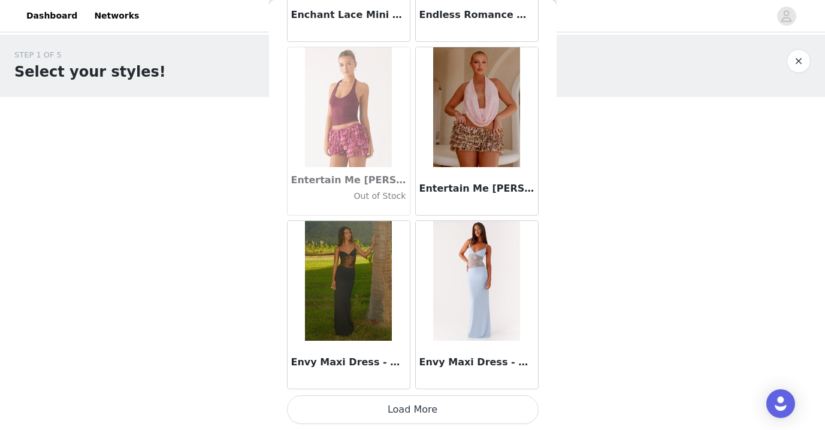
click at [420, 397] on button "Load More" at bounding box center [412, 409] width 251 height 29
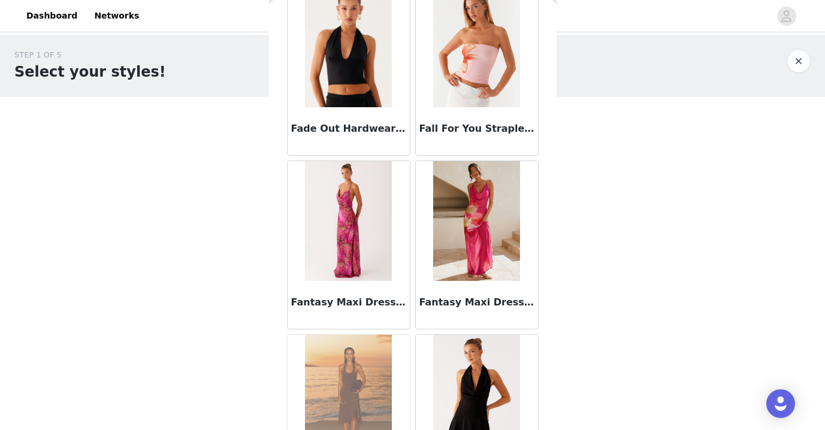
scroll to position [25713, 0]
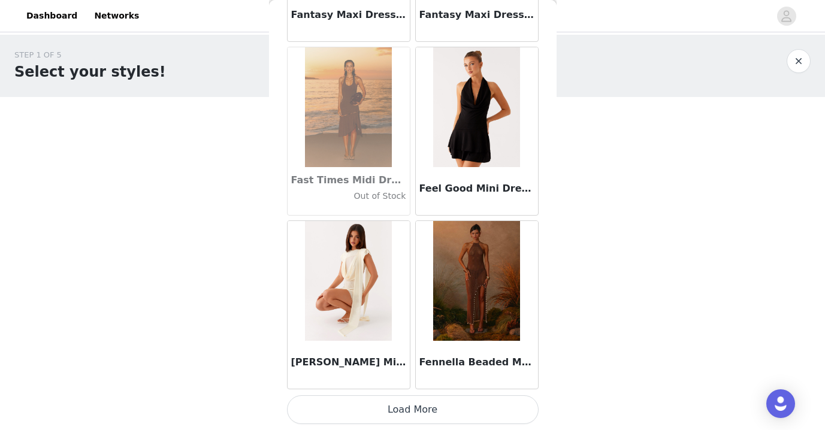
click at [406, 410] on button "Load More" at bounding box center [412, 409] width 251 height 29
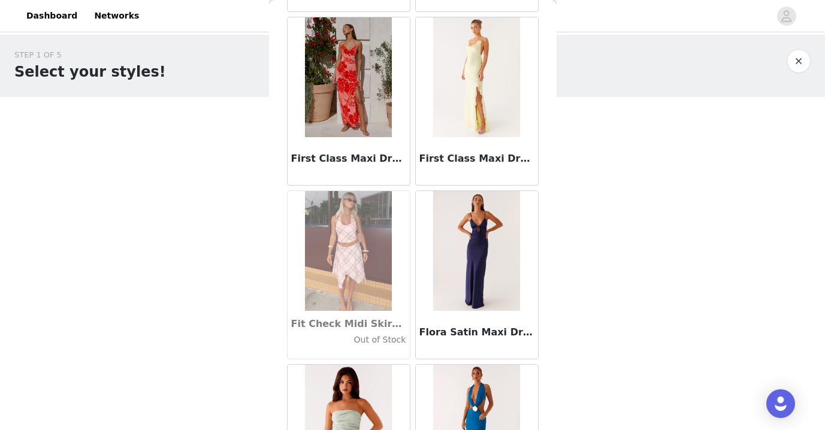
scroll to position [27450, 0]
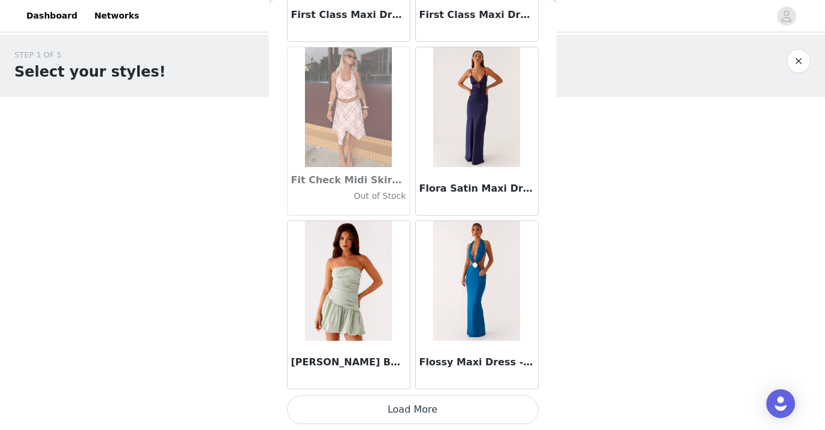
click at [410, 417] on button "Load More" at bounding box center [412, 409] width 251 height 29
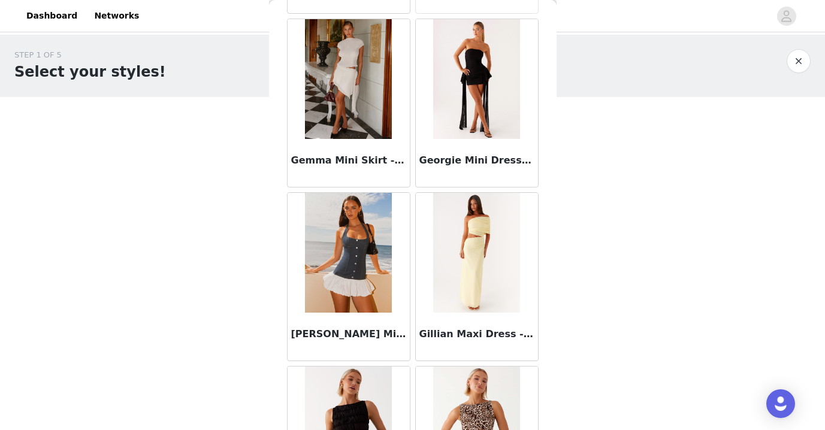
scroll to position [29186, 0]
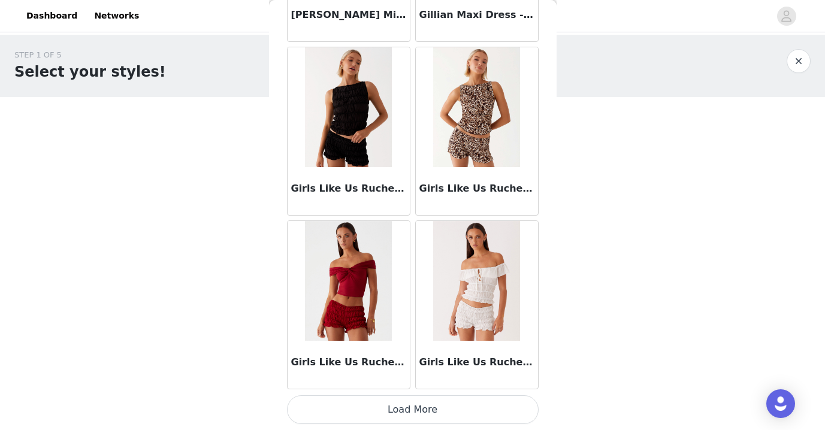
click at [411, 417] on button "Load More" at bounding box center [412, 409] width 251 height 29
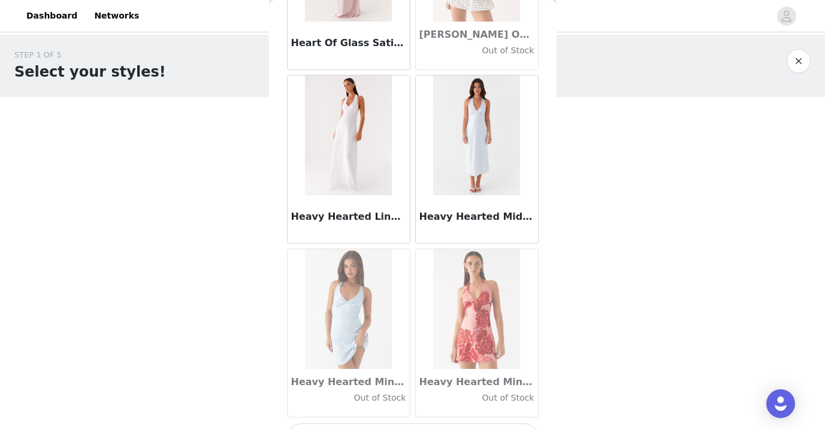
scroll to position [30923, 0]
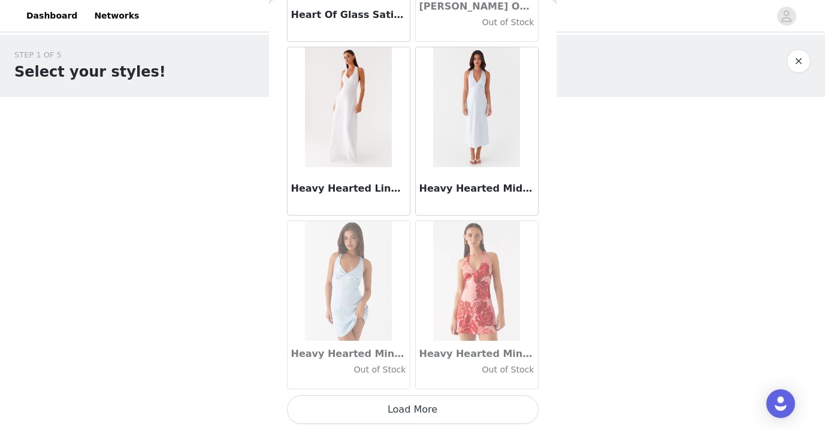
click at [411, 407] on button "Load More" at bounding box center [412, 409] width 251 height 29
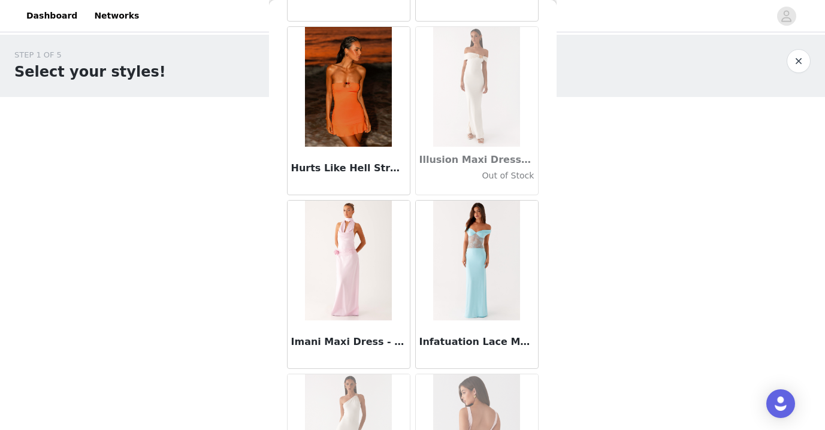
scroll to position [32659, 0]
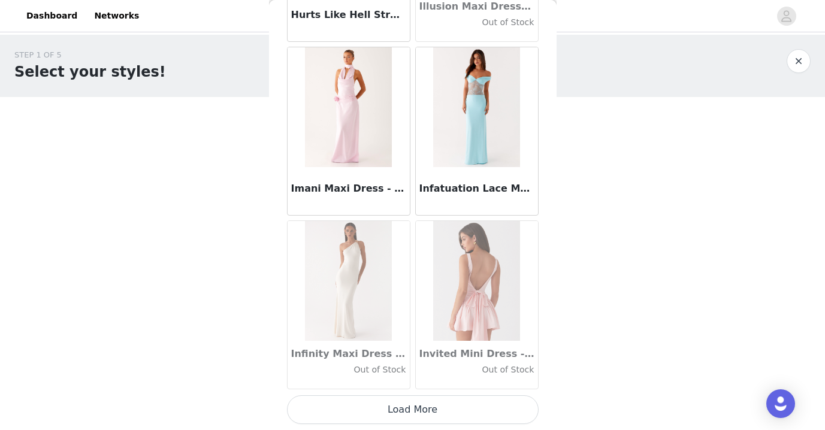
click at [416, 406] on button "Load More" at bounding box center [412, 409] width 251 height 29
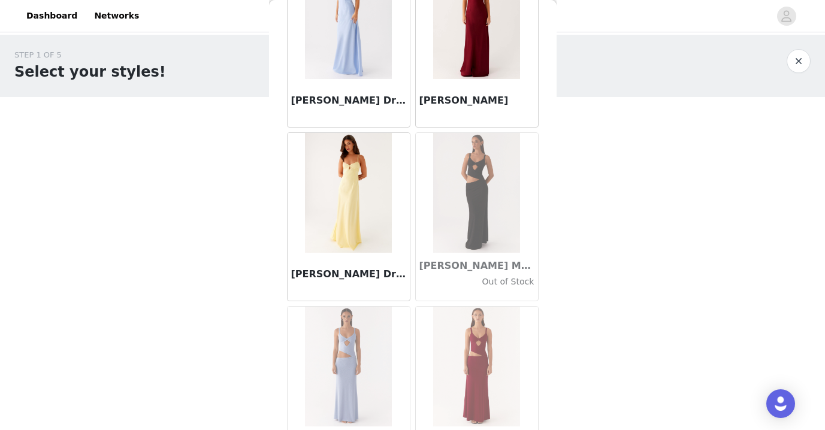
scroll to position [34396, 0]
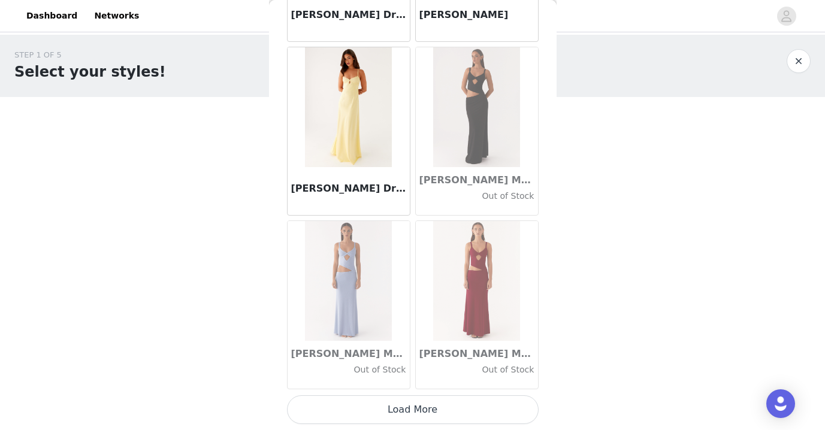
click at [410, 411] on button "Load More" at bounding box center [412, 409] width 251 height 29
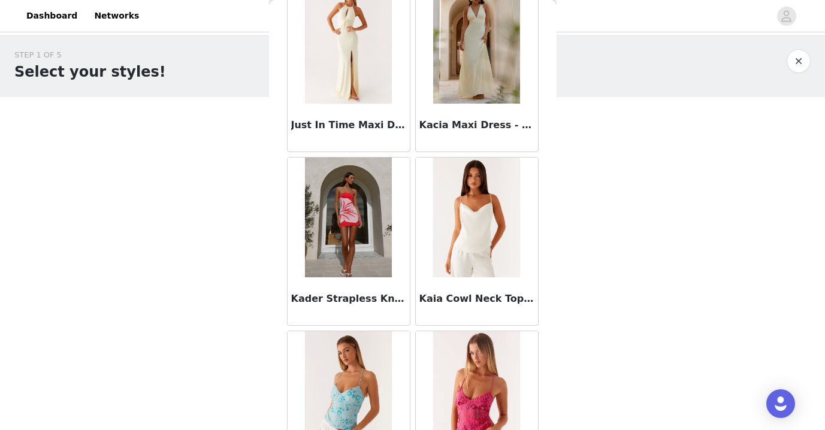
scroll to position [36132, 0]
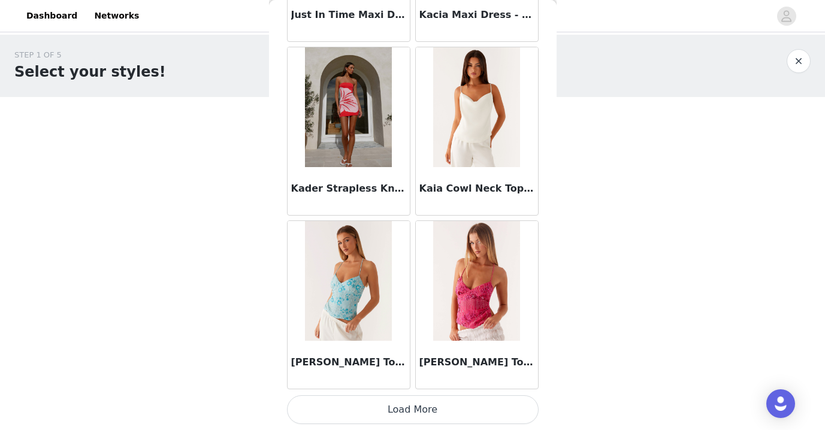
click at [413, 416] on button "Load More" at bounding box center [412, 409] width 251 height 29
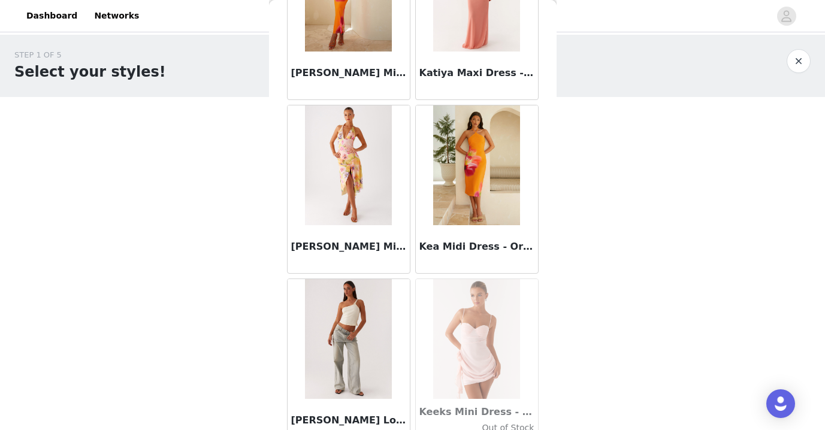
scroll to position [37869, 0]
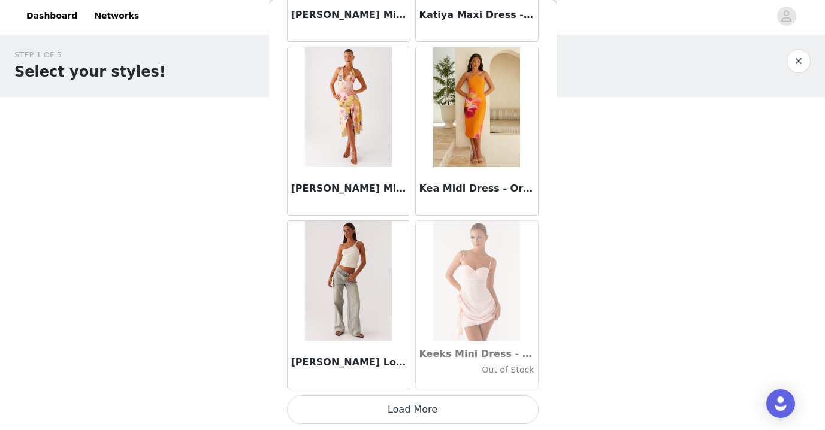
click at [414, 406] on button "Load More" at bounding box center [412, 409] width 251 height 29
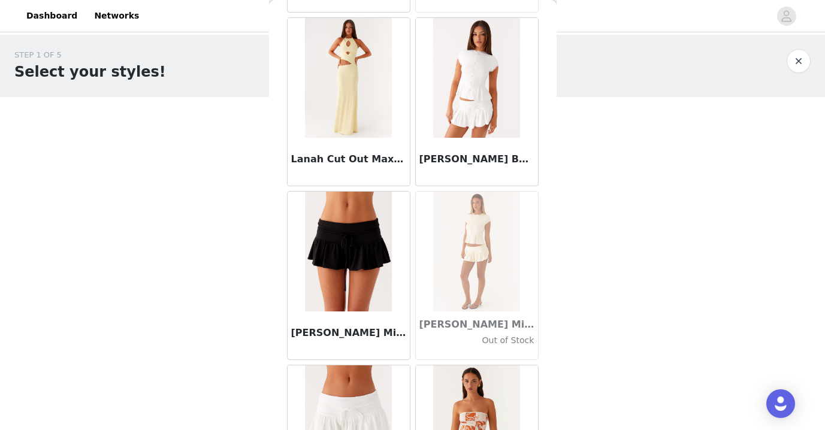
scroll to position [39605, 0]
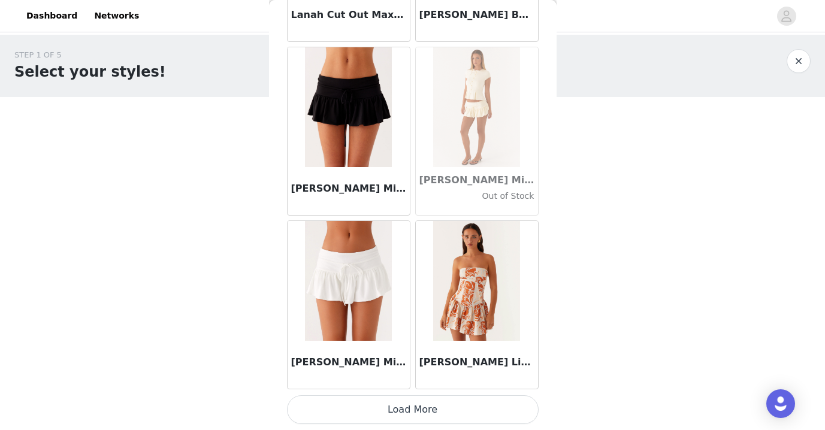
click at [413, 404] on button "Load More" at bounding box center [412, 409] width 251 height 29
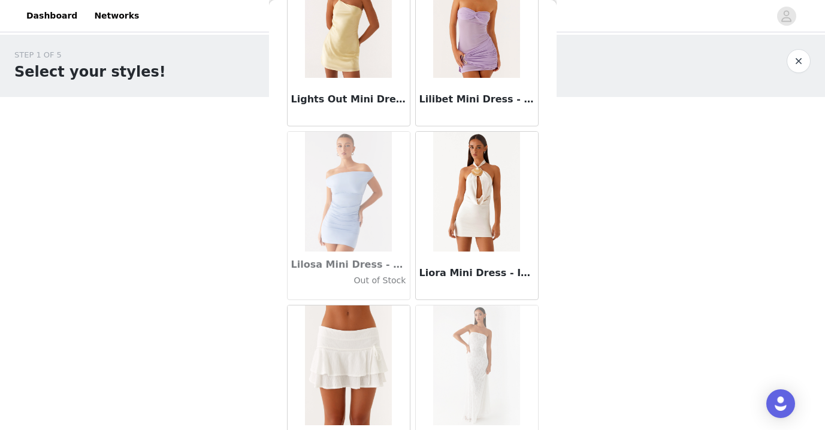
scroll to position [41342, 0]
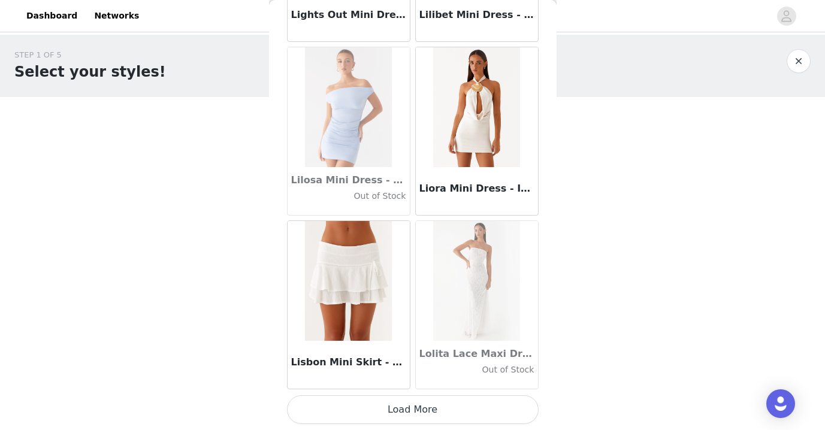
click at [409, 405] on button "Load More" at bounding box center [412, 409] width 251 height 29
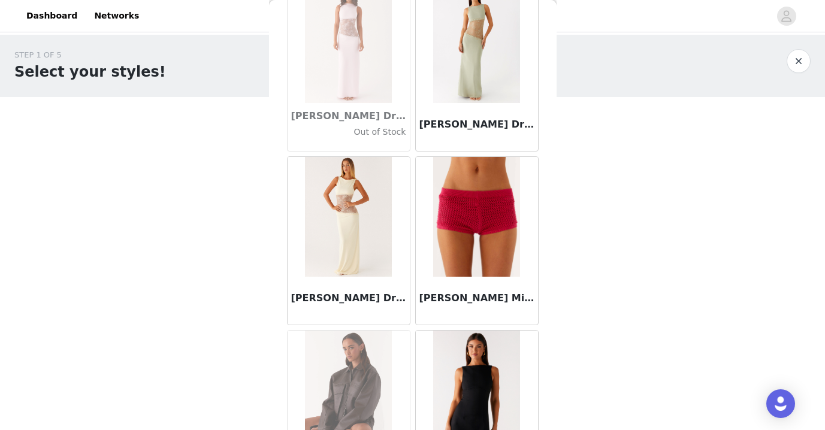
scroll to position [43078, 0]
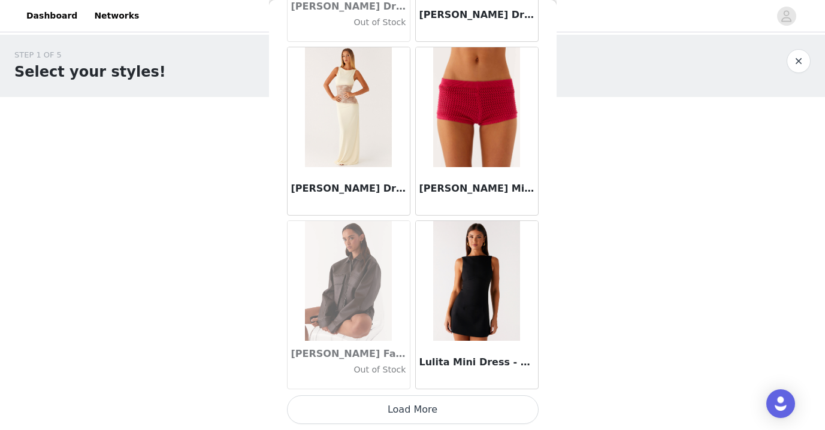
click at [408, 410] on button "Load More" at bounding box center [412, 409] width 251 height 29
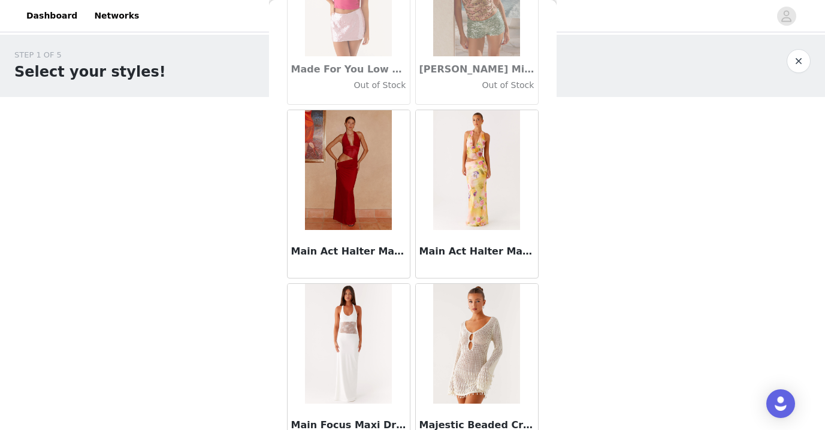
scroll to position [44815, 0]
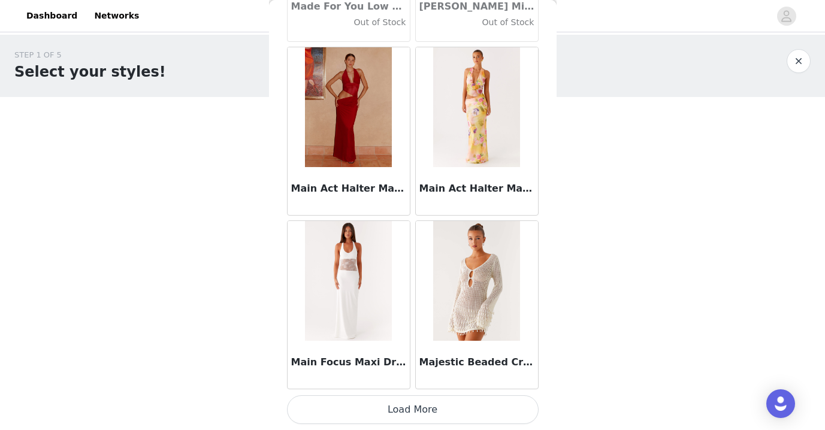
click at [413, 404] on button "Load More" at bounding box center [412, 409] width 251 height 29
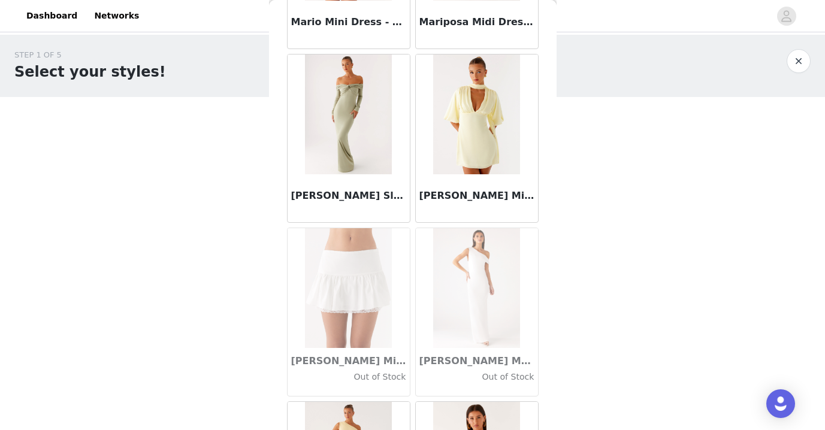
scroll to position [46551, 0]
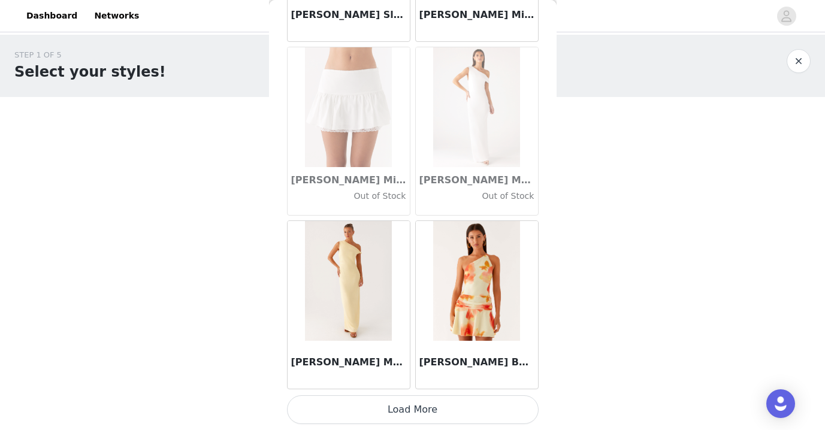
click at [407, 407] on button "Load More" at bounding box center [412, 409] width 251 height 29
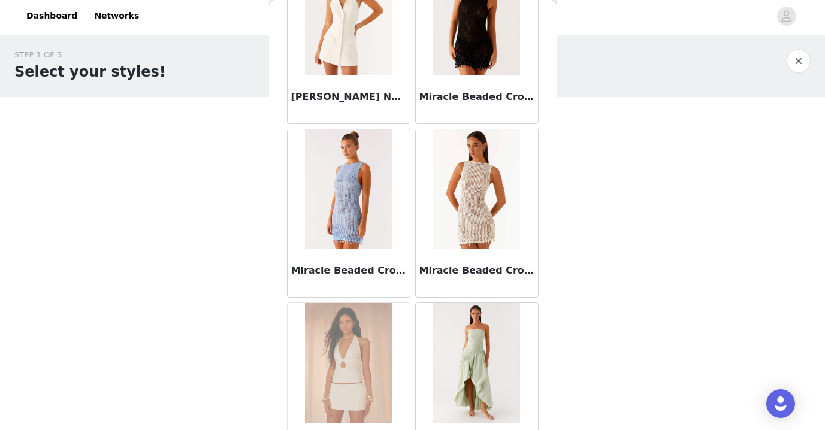
scroll to position [48288, 0]
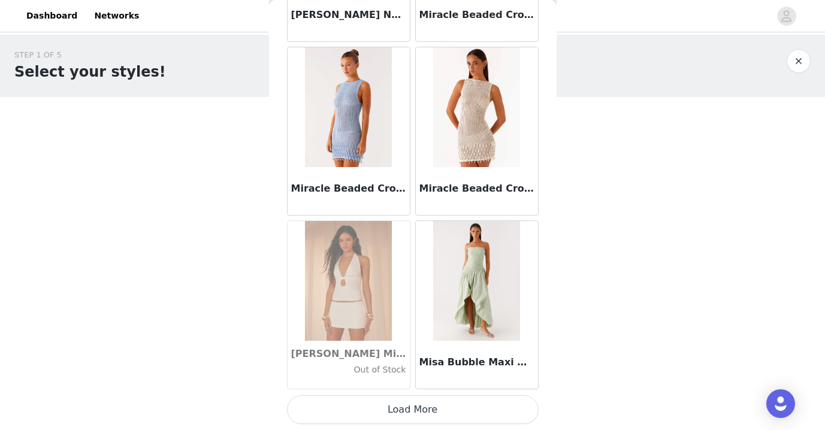
click at [422, 409] on button "Load More" at bounding box center [412, 409] width 251 height 29
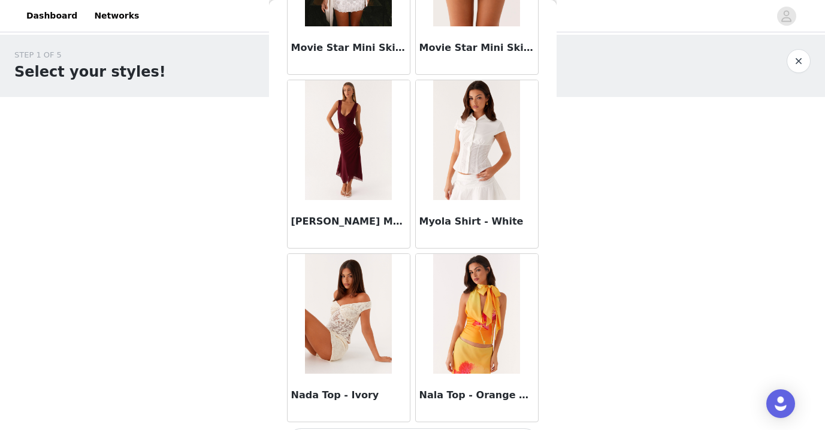
scroll to position [50024, 0]
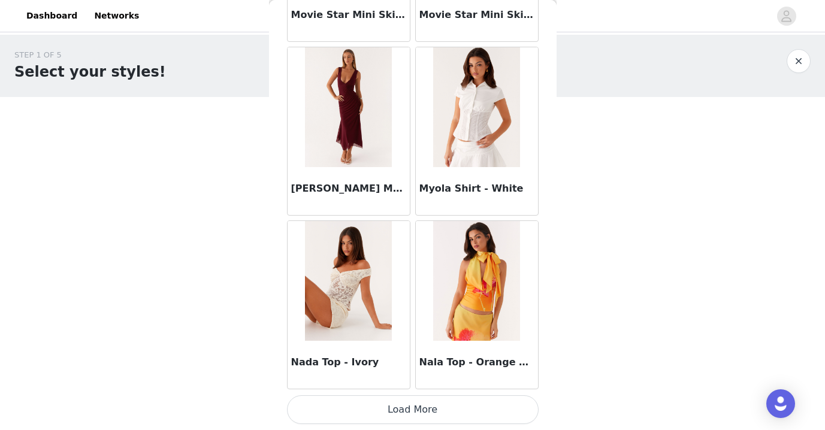
click at [412, 411] on button "Load More" at bounding box center [412, 409] width 251 height 29
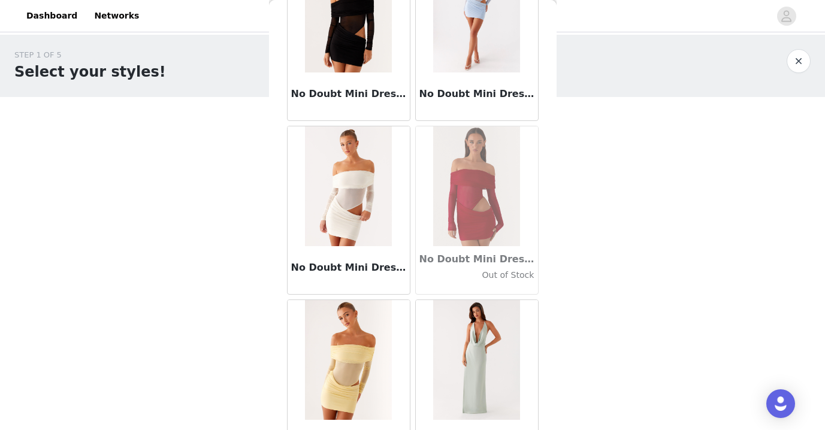
scroll to position [51761, 0]
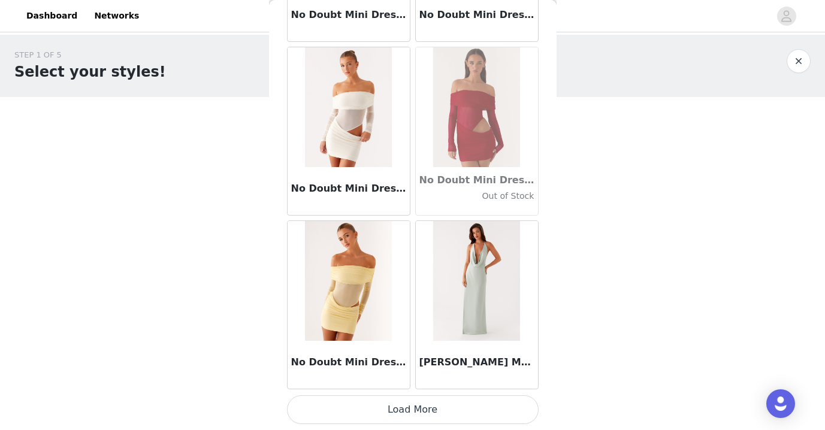
click at [394, 403] on button "Load More" at bounding box center [412, 409] width 251 height 29
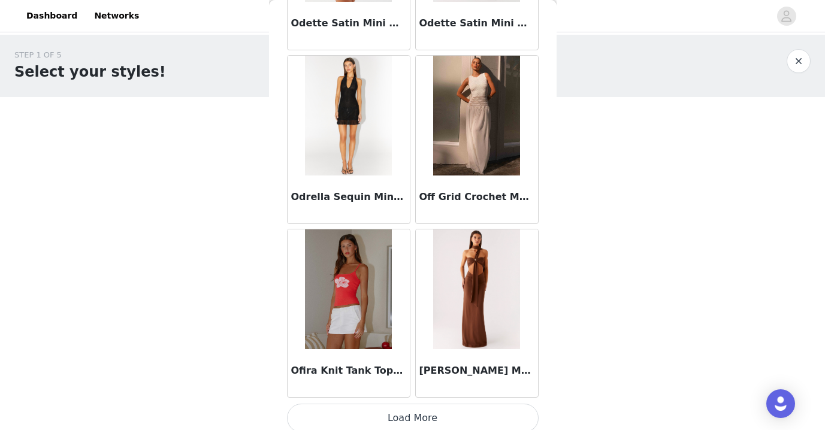
scroll to position [53497, 0]
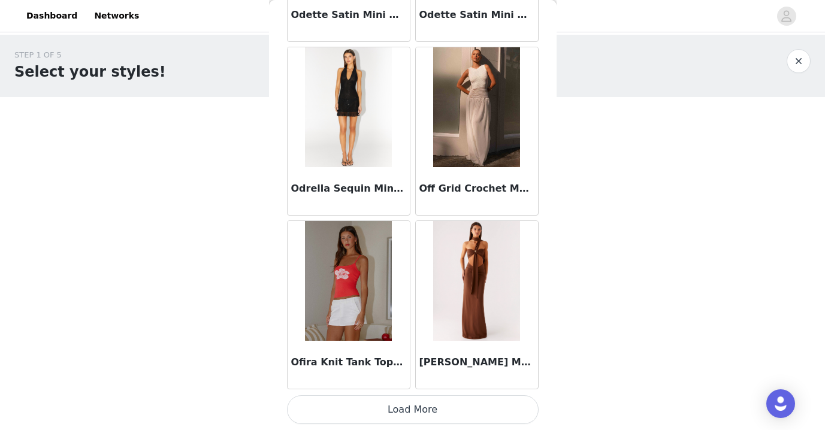
click at [422, 408] on button "Load More" at bounding box center [412, 409] width 251 height 29
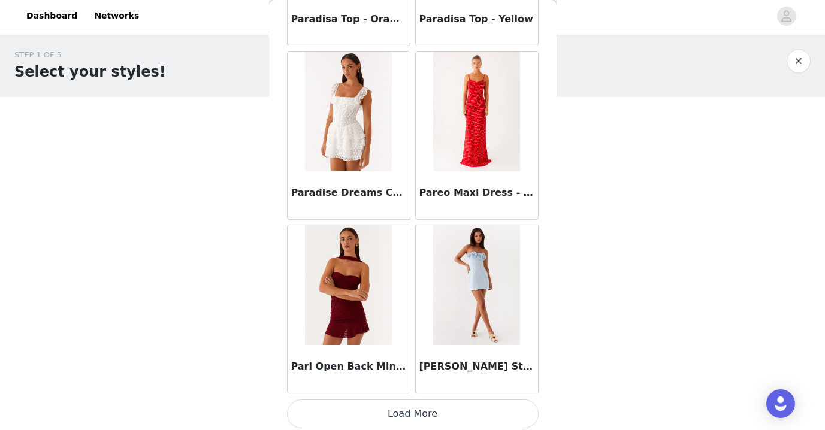
scroll to position [55234, 0]
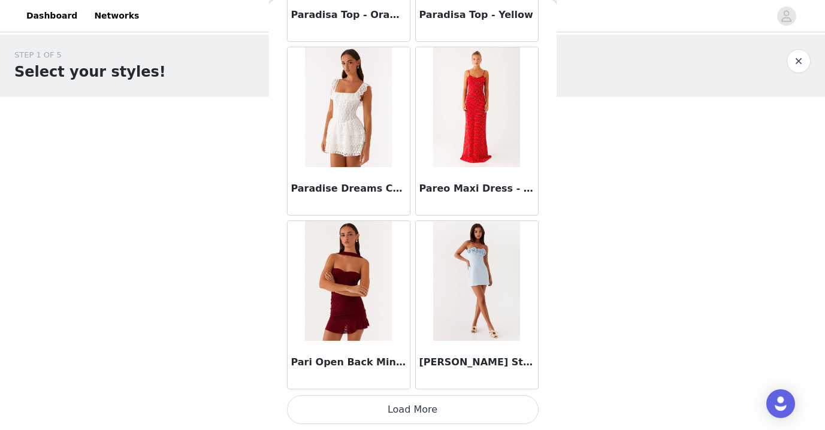
click at [409, 401] on button "Load More" at bounding box center [412, 409] width 251 height 29
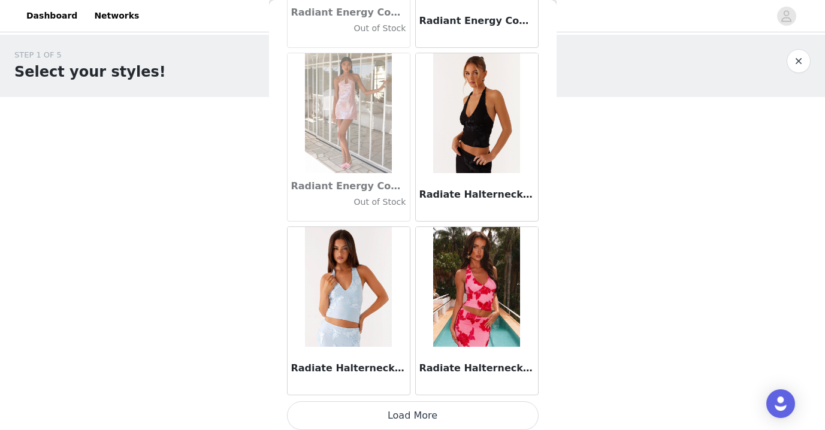
scroll to position [56970, 0]
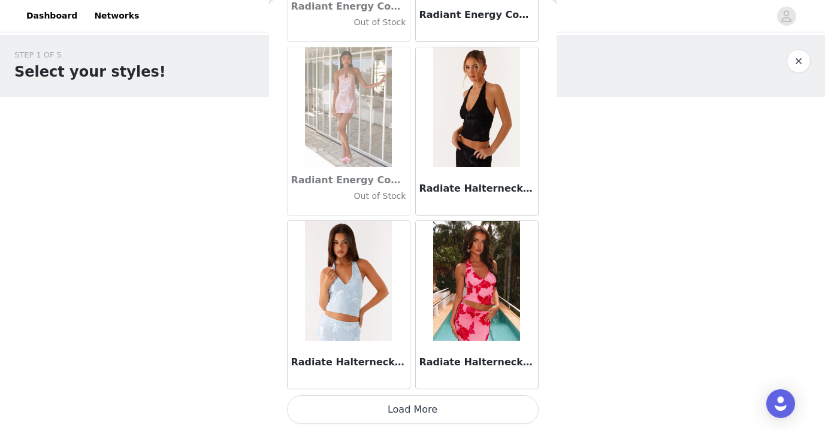
click at [422, 411] on button "Load More" at bounding box center [412, 409] width 251 height 29
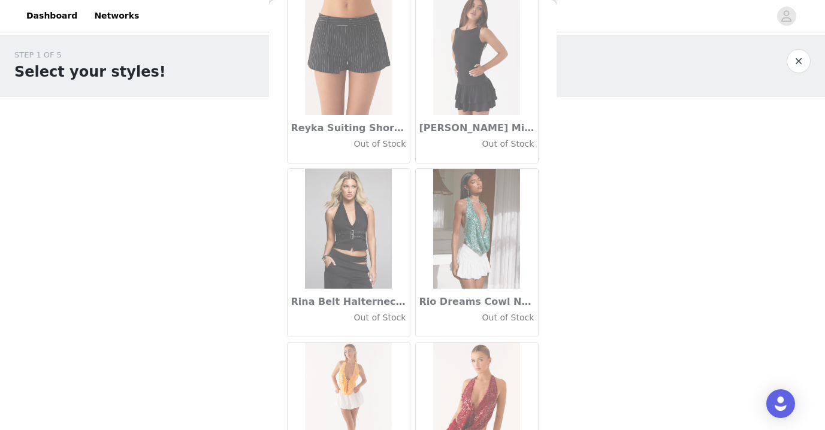
scroll to position [58707, 0]
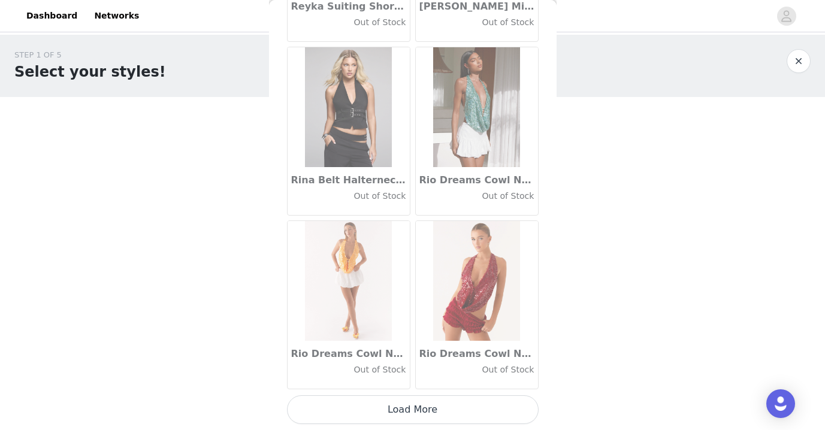
click at [426, 410] on button "Load More" at bounding box center [412, 409] width 251 height 29
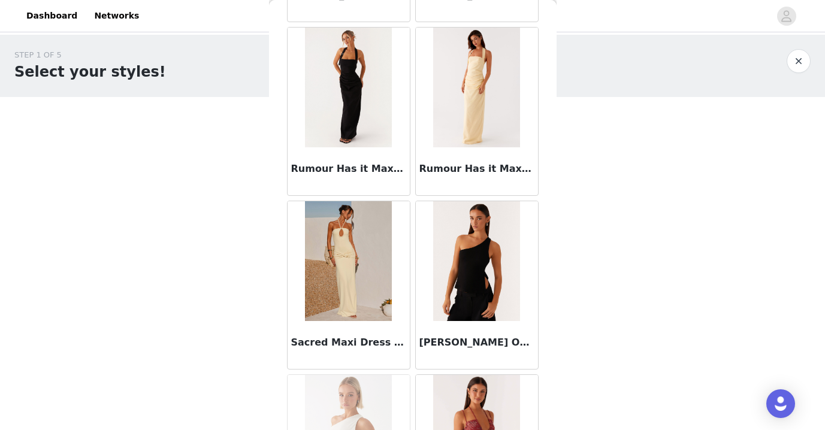
scroll to position [60443, 0]
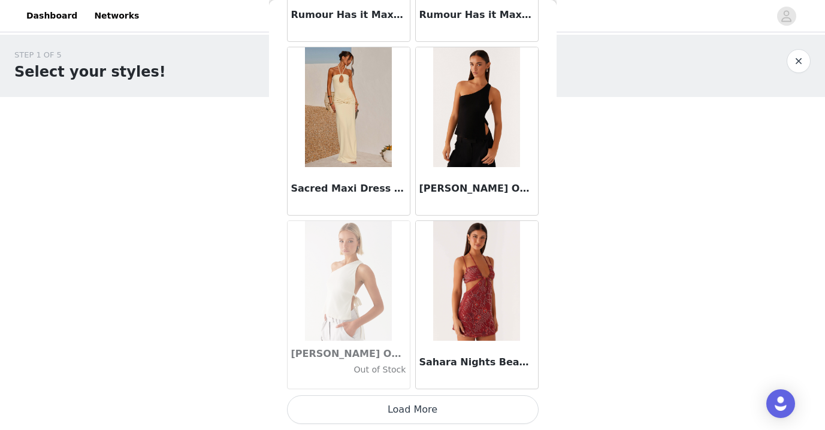
click at [442, 408] on button "Load More" at bounding box center [412, 409] width 251 height 29
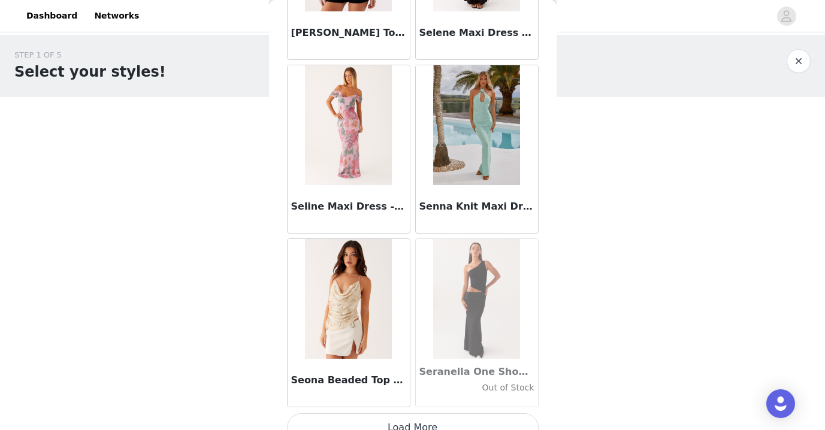
scroll to position [62180, 0]
